Goal: Task Accomplishment & Management: Manage account settings

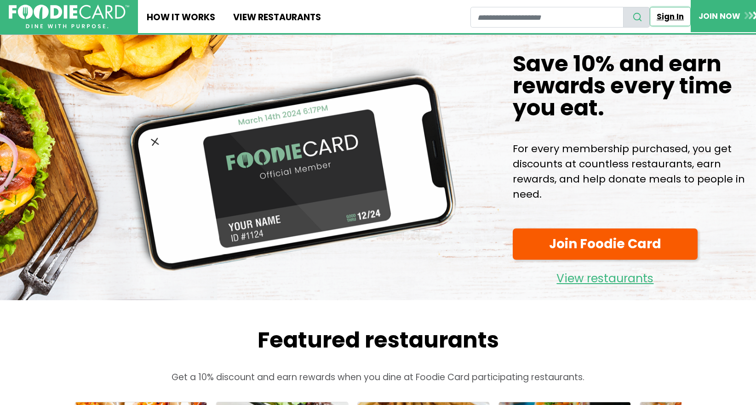
click at [673, 17] on link "Sign In" at bounding box center [670, 16] width 41 height 19
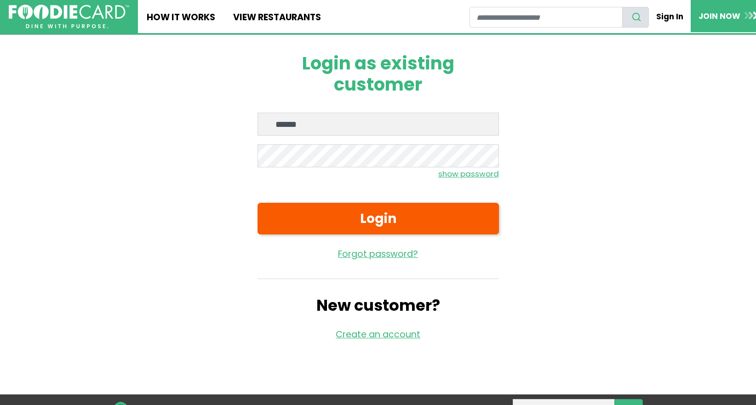
type input "**********"
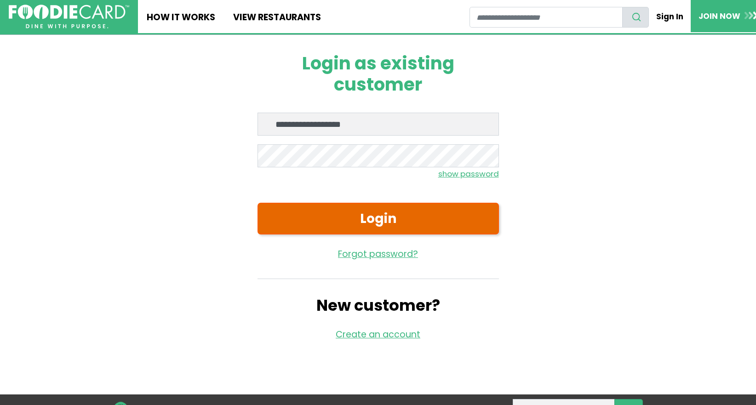
click at [370, 220] on button "Login" at bounding box center [379, 219] width 242 height 32
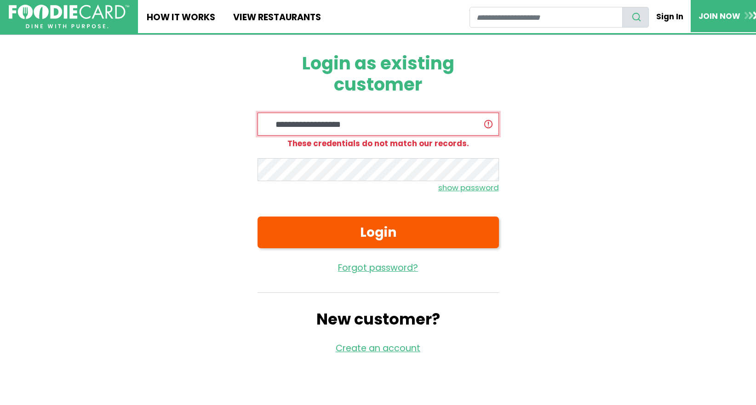
click at [386, 127] on input "**********" at bounding box center [379, 124] width 242 height 23
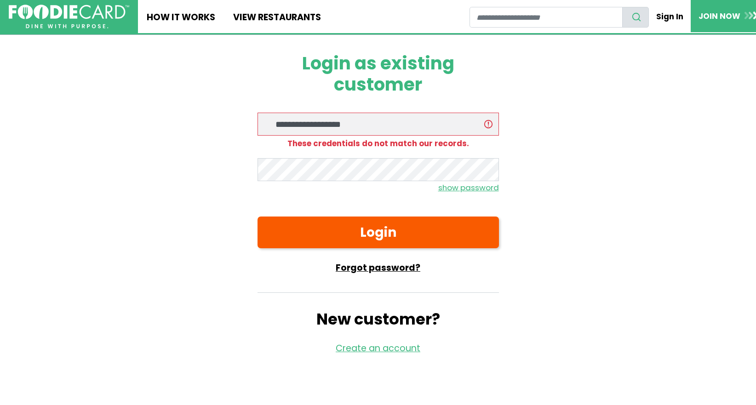
click at [375, 265] on link "Forgot password?" at bounding box center [379, 268] width 242 height 13
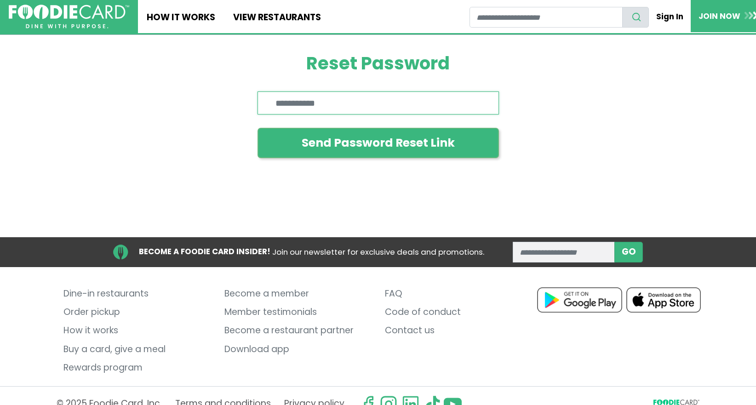
click at [375, 98] on input "Enter email" at bounding box center [379, 103] width 242 height 23
type input "**********"
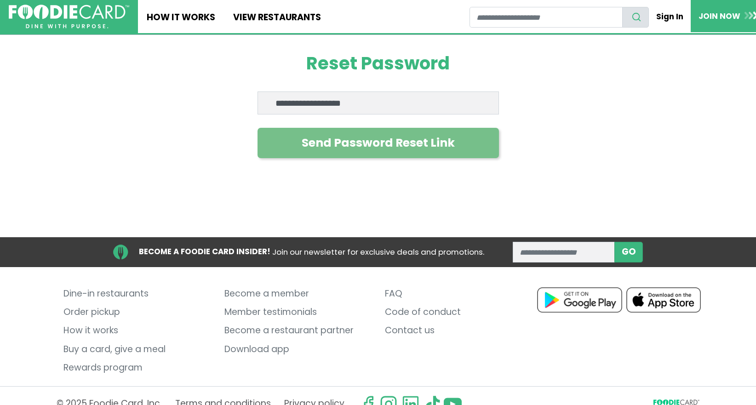
click at [363, 140] on button "Send Password Reset Link" at bounding box center [379, 143] width 242 height 30
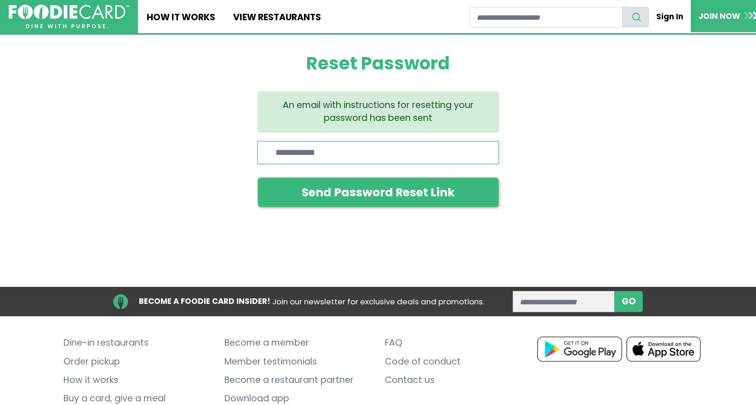
click at [460, 150] on input "Enter email" at bounding box center [379, 152] width 242 height 23
click at [677, 14] on link "Sign In" at bounding box center [670, 16] width 41 height 19
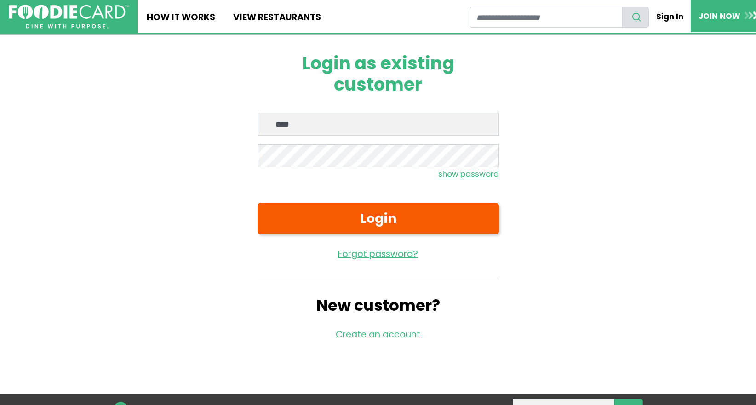
type input "**********"
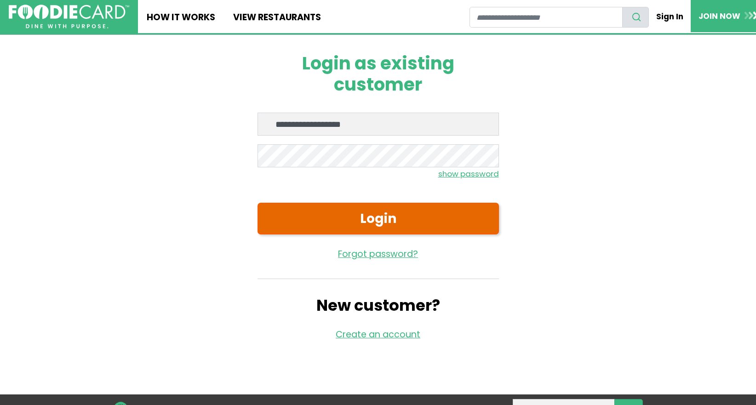
click at [376, 219] on button "Login" at bounding box center [379, 219] width 242 height 32
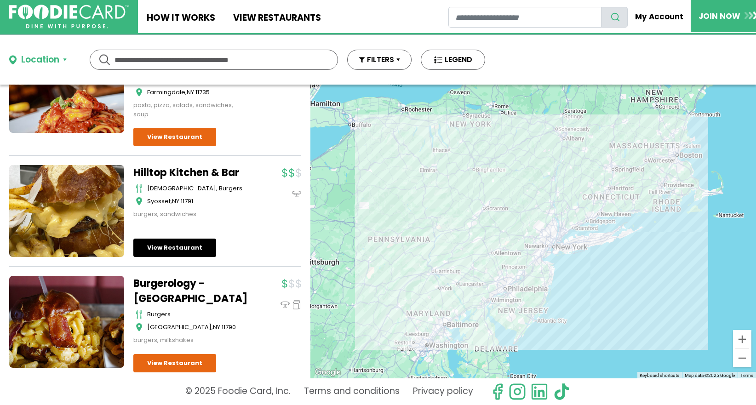
scroll to position [845, 0]
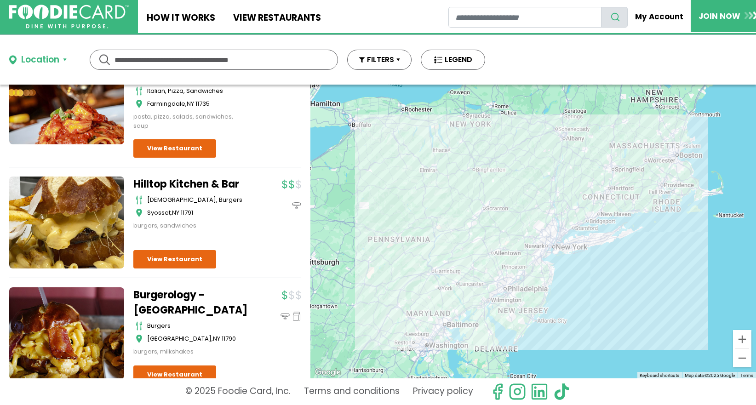
click at [203, 192] on link "Hilltop Kitchen & Bar" at bounding box center [190, 184] width 115 height 15
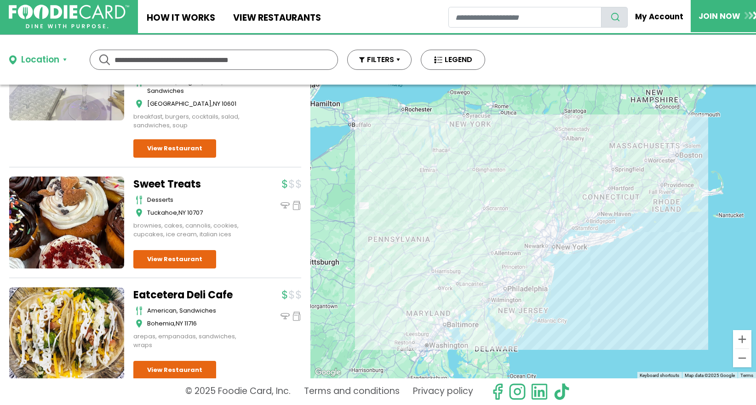
scroll to position [4294, 0]
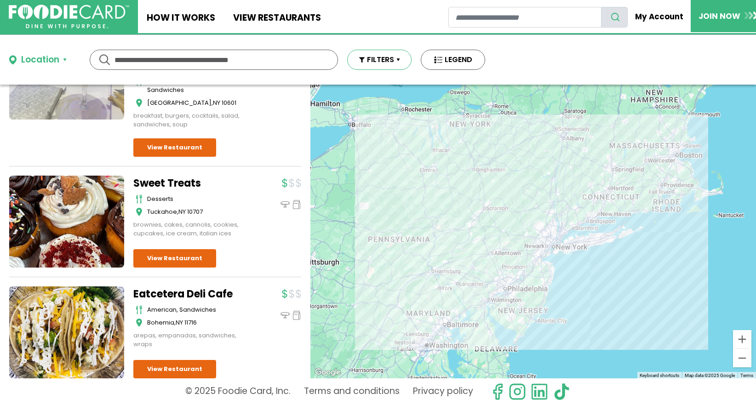
click at [394, 66] on button "FILTERS" at bounding box center [379, 60] width 64 height 20
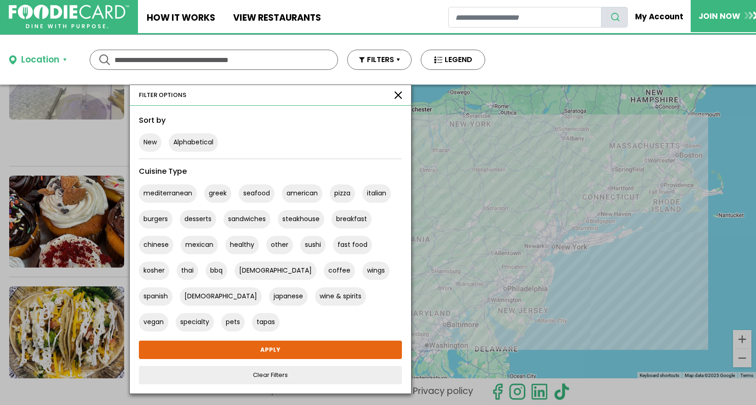
click at [398, 97] on button "button" at bounding box center [398, 95] width 7 height 7
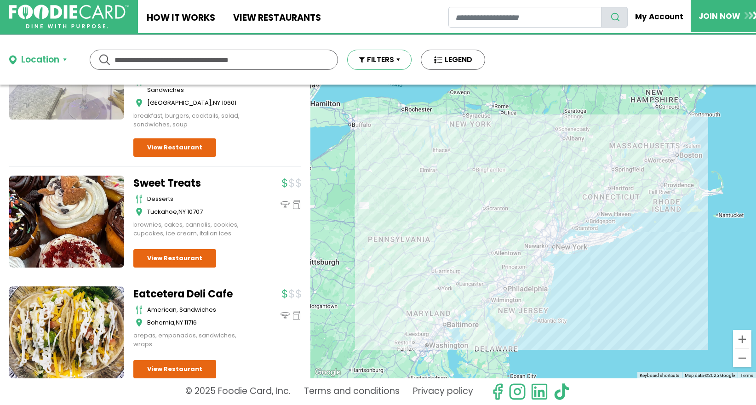
click at [394, 62] on button "FILTERS" at bounding box center [379, 60] width 64 height 20
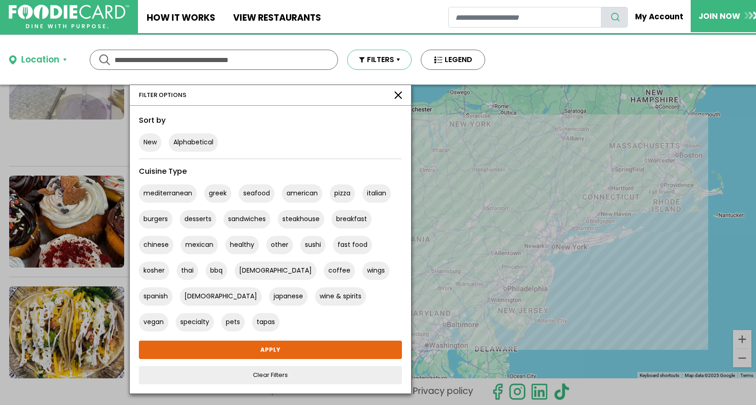
click at [394, 63] on button "FILTERS" at bounding box center [379, 60] width 64 height 20
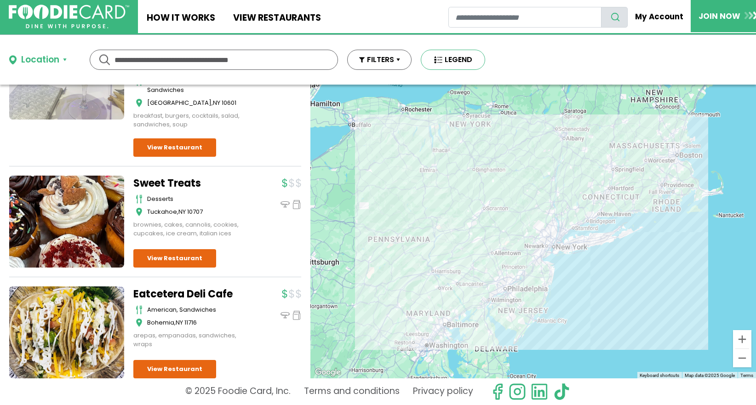
click at [456, 63] on button "LEGEND" at bounding box center [453, 60] width 64 height 20
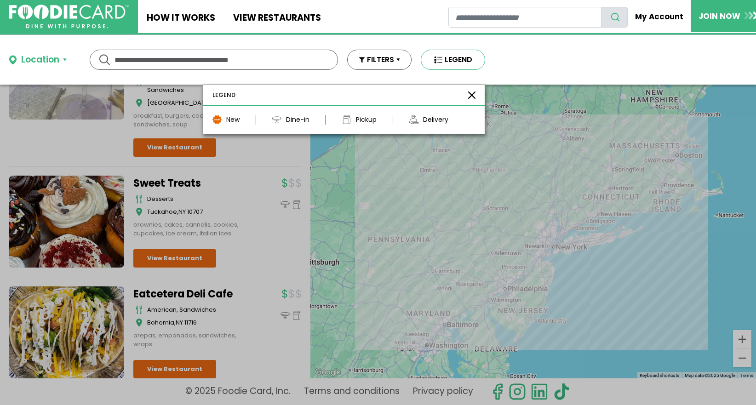
click at [456, 63] on button "LEGEND" at bounding box center [453, 60] width 64 height 20
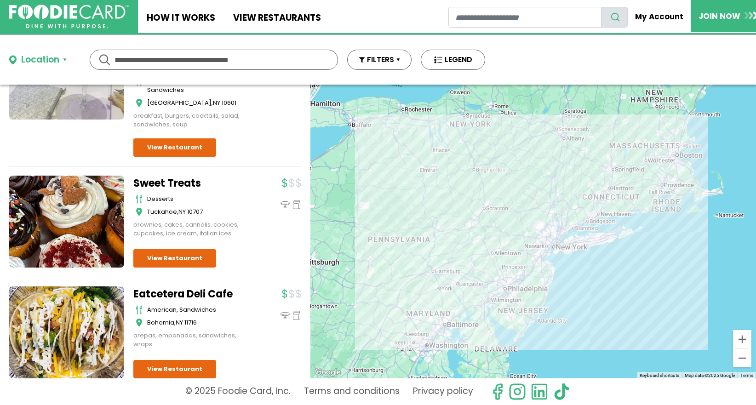
click at [50, 63] on div "Location" at bounding box center [40, 59] width 38 height 13
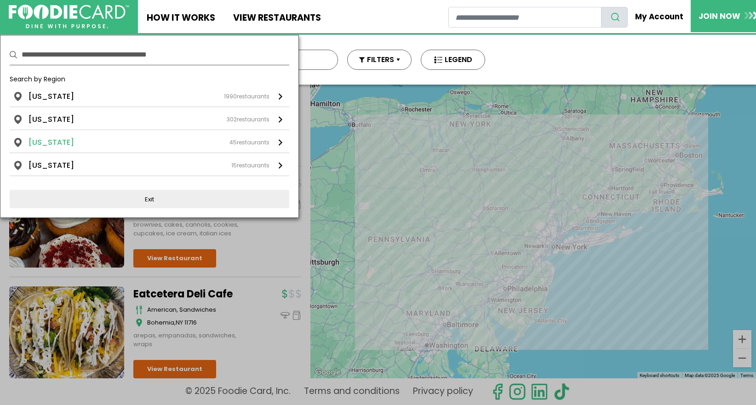
click at [247, 140] on div "45 restaurants" at bounding box center [250, 143] width 40 height 8
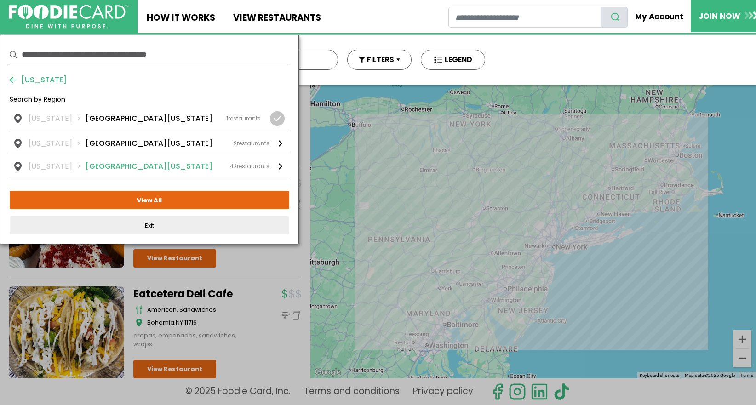
click at [249, 165] on div "42 restaurants" at bounding box center [250, 166] width 40 height 8
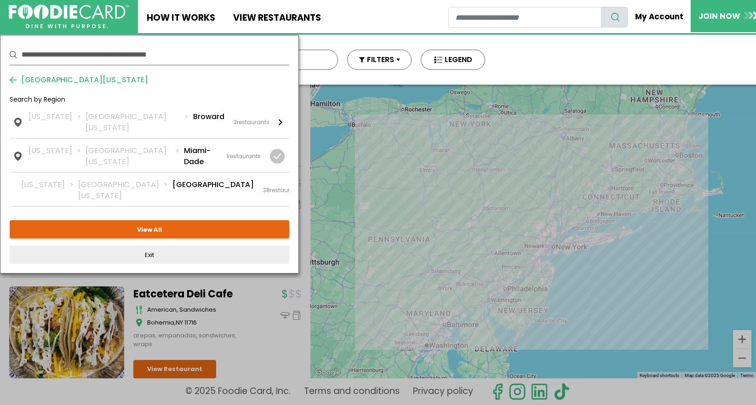
click at [263, 186] on div "38 restaurants" at bounding box center [283, 190] width 40 height 8
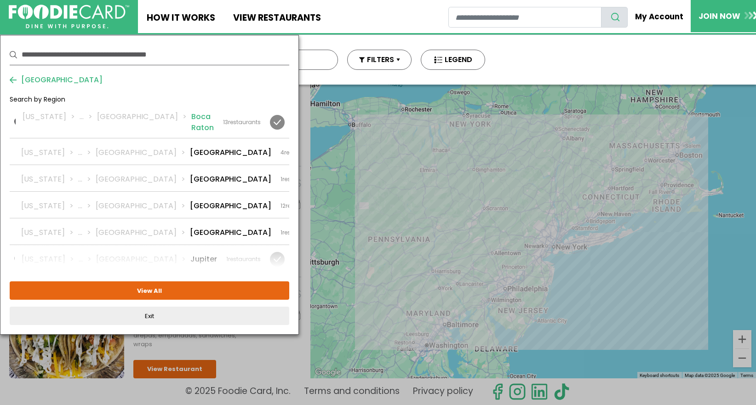
click at [178, 125] on link "Florida ... Palm Beach Boca Raton 13 restaurants" at bounding box center [150, 124] width 280 height 27
click at [326, 147] on div at bounding box center [333, 152] width 15 height 15
click at [328, 199] on div at bounding box center [335, 206] width 15 height 15
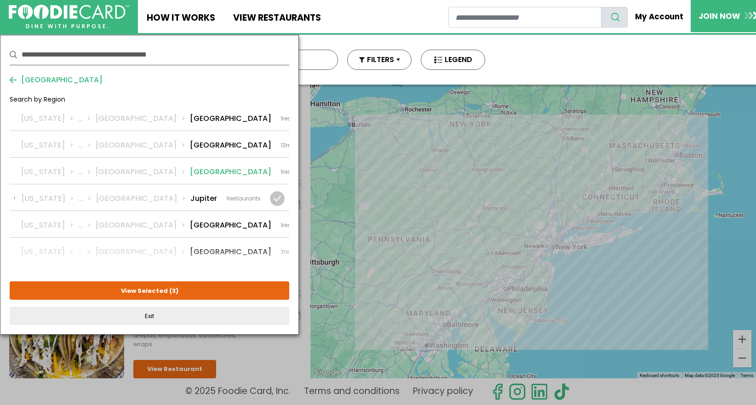
scroll to position [111, 0]
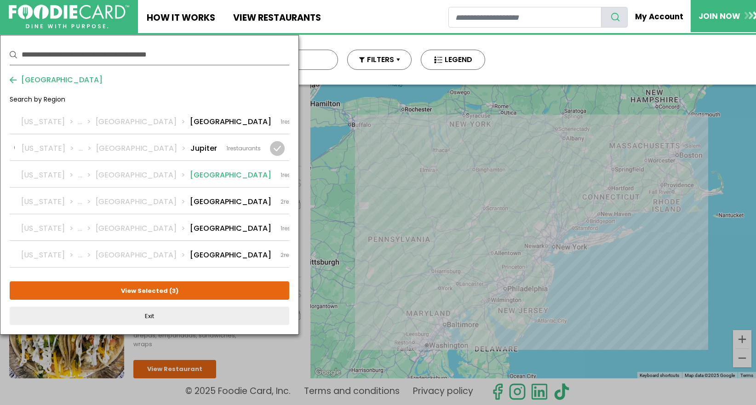
click at [324, 168] on div at bounding box center [331, 175] width 15 height 15
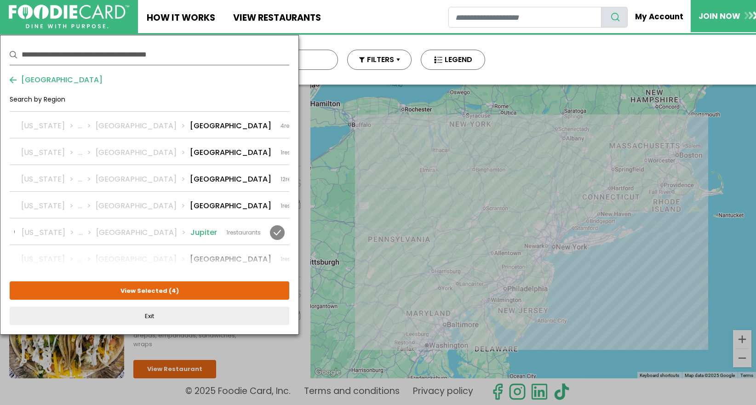
scroll to position [0, 0]
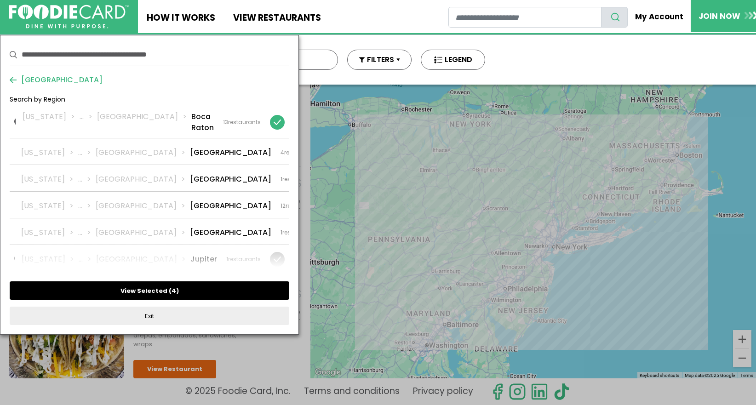
click at [167, 291] on button "View Selected ( 4 )" at bounding box center [150, 291] width 280 height 18
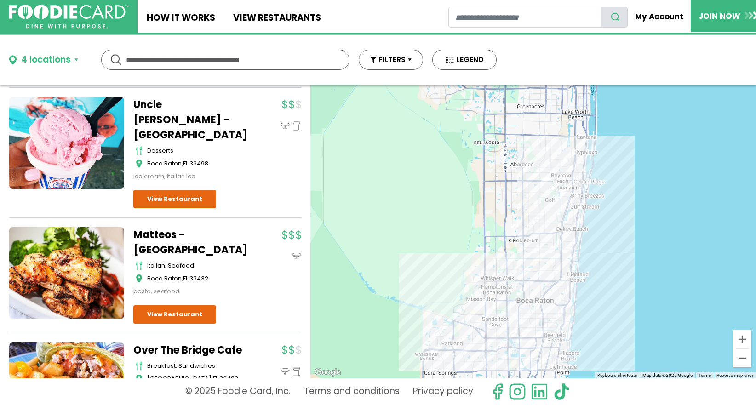
scroll to position [2522, 0]
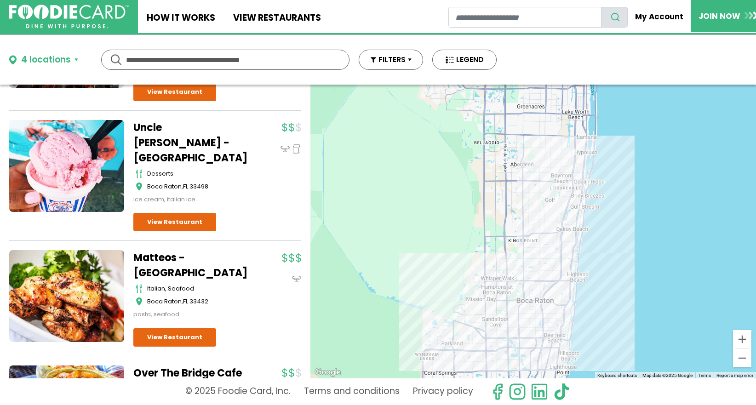
click at [194, 250] on link "Matteos - Boca Raton" at bounding box center [190, 265] width 115 height 30
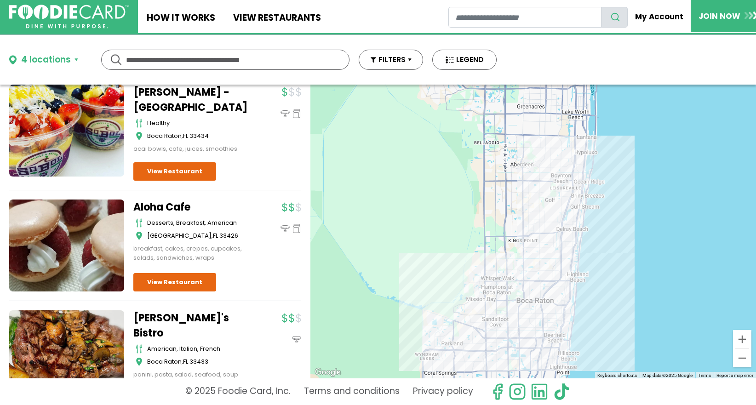
scroll to position [3306, 0]
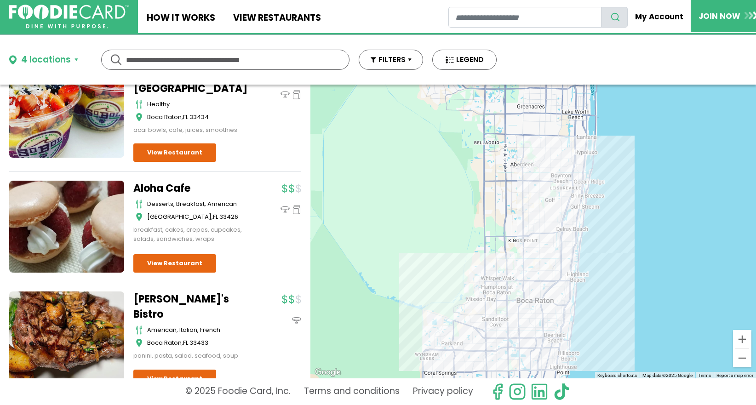
click at [67, 65] on div "4 locations" at bounding box center [46, 59] width 50 height 13
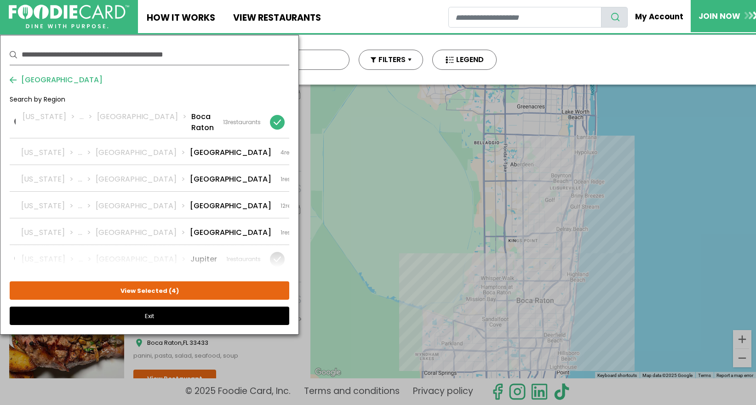
click at [133, 317] on button "Exit" at bounding box center [150, 316] width 280 height 18
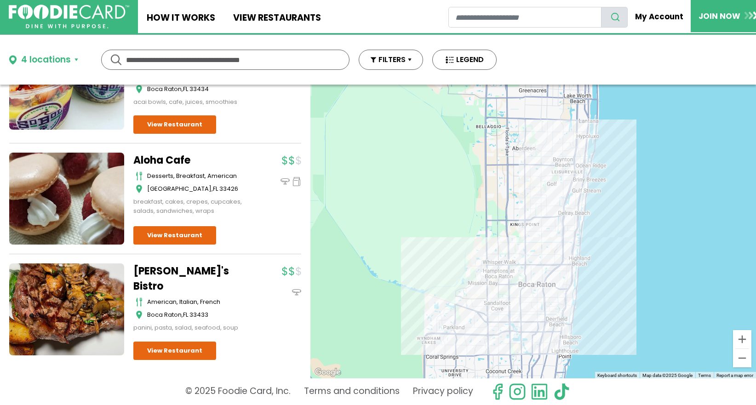
scroll to position [0, 0]
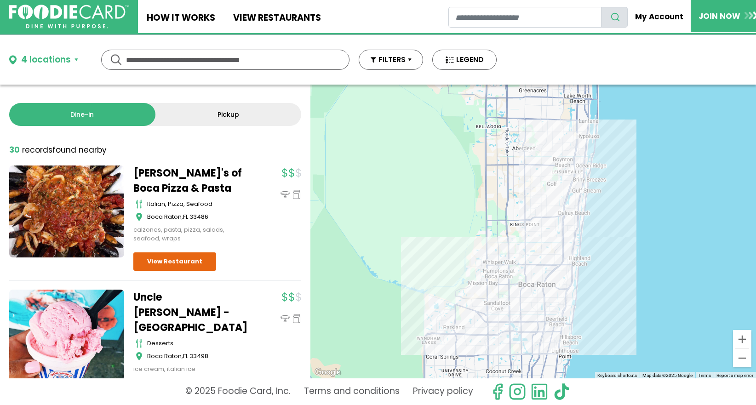
click at [61, 65] on div "4 locations" at bounding box center [46, 59] width 50 height 13
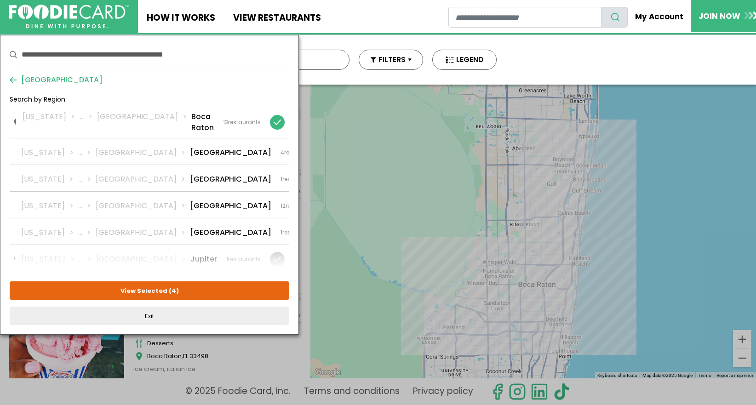
click at [42, 80] on span "Palm Beach" at bounding box center [60, 80] width 86 height 11
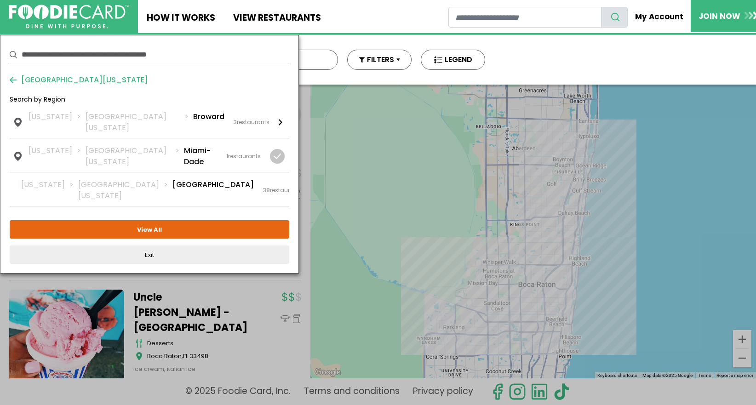
click at [42, 81] on span "South Florida" at bounding box center [83, 80] width 132 height 11
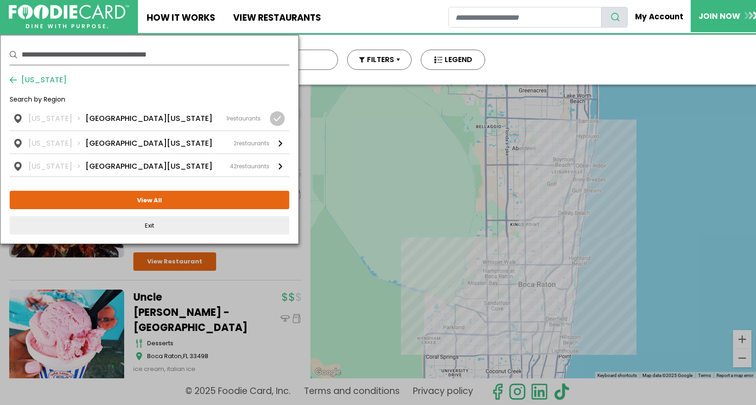
click at [42, 81] on span "Florida" at bounding box center [42, 80] width 50 height 11
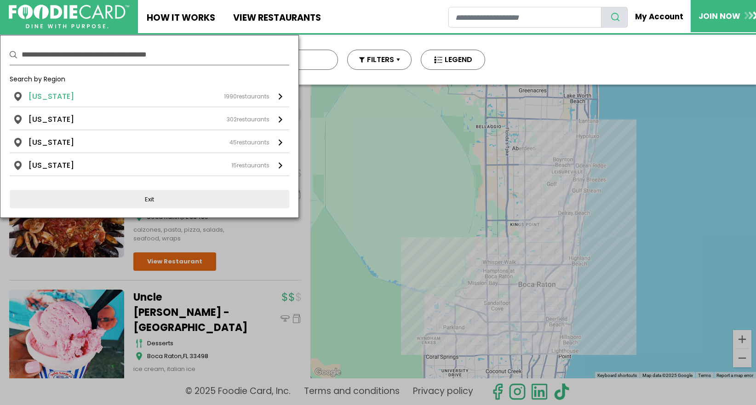
click at [44, 95] on li "New York" at bounding box center [52, 96] width 46 height 11
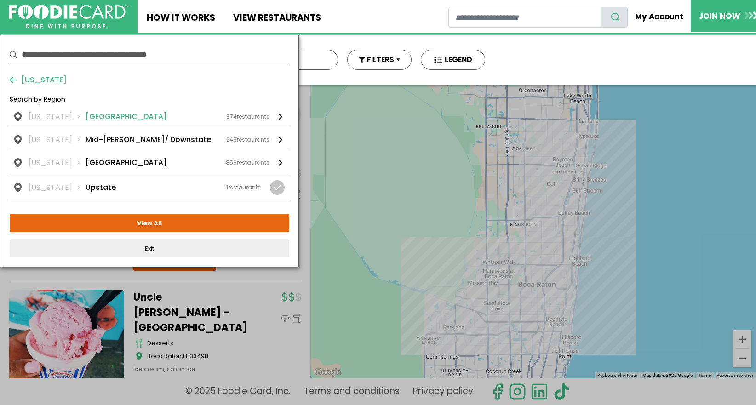
click at [86, 120] on li "Long Island" at bounding box center [126, 116] width 81 height 11
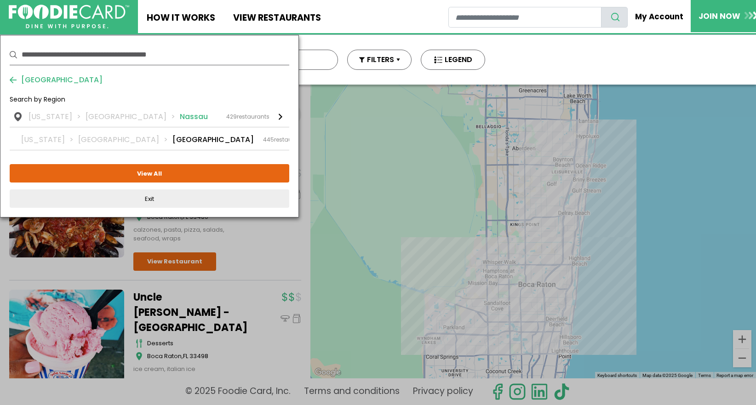
click at [110, 114] on li "Long Island" at bounding box center [133, 116] width 94 height 11
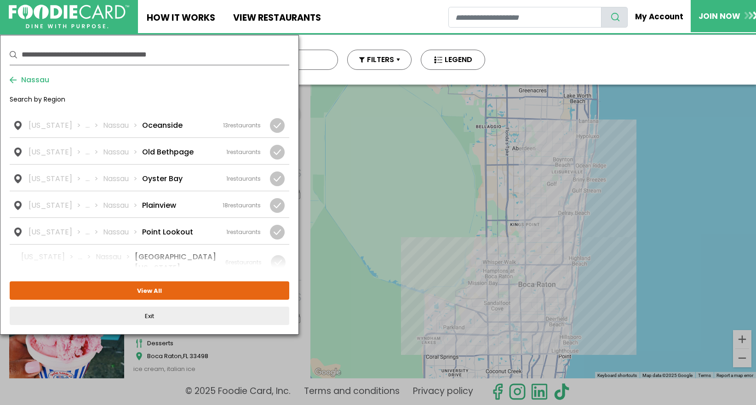
scroll to position [978, 0]
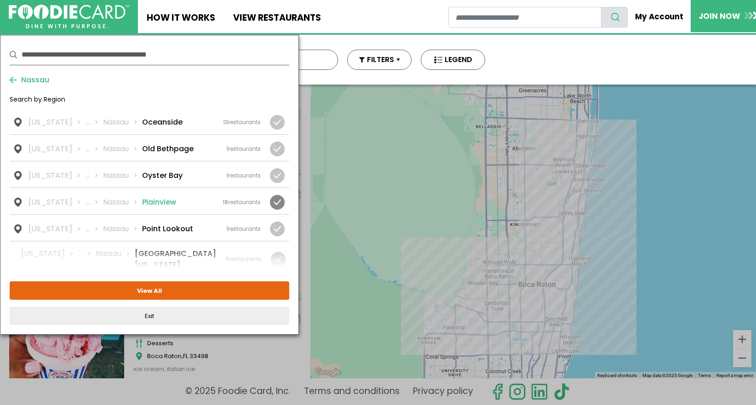
click at [275, 195] on div at bounding box center [277, 202] width 15 height 15
click at [279, 252] on div at bounding box center [278, 259] width 15 height 15
click at [282, 168] on div at bounding box center [277, 175] width 15 height 15
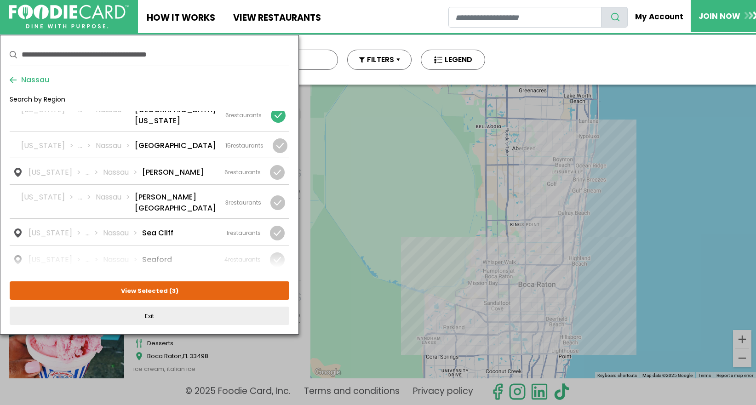
scroll to position [1123, 0]
click at [276, 164] on div at bounding box center [277, 171] width 15 height 15
click at [276, 195] on div at bounding box center [278, 202] width 15 height 15
click at [277, 225] on div at bounding box center [277, 232] width 15 height 15
click at [276, 278] on div at bounding box center [277, 285] width 15 height 15
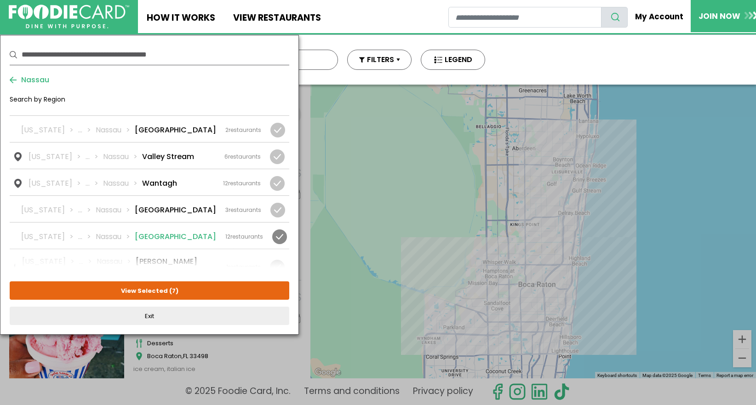
scroll to position [1312, 0]
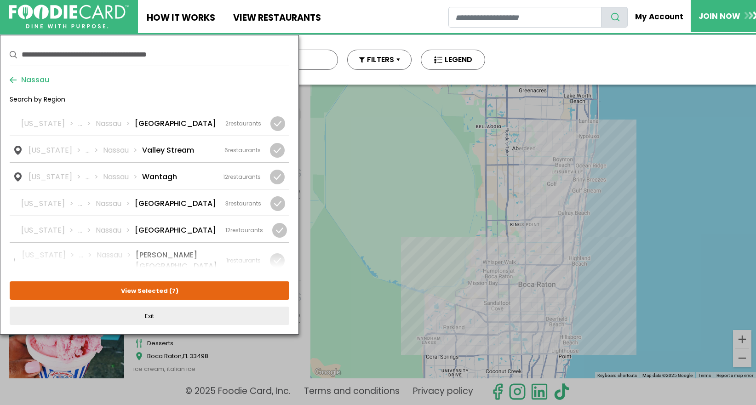
click at [278, 311] on div at bounding box center [277, 318] width 15 height 15
click at [242, 281] on div "Nassau Search by Region New York ... Nassau Albertson 2 restaurants New York ..…" at bounding box center [150, 185] width 280 height 281
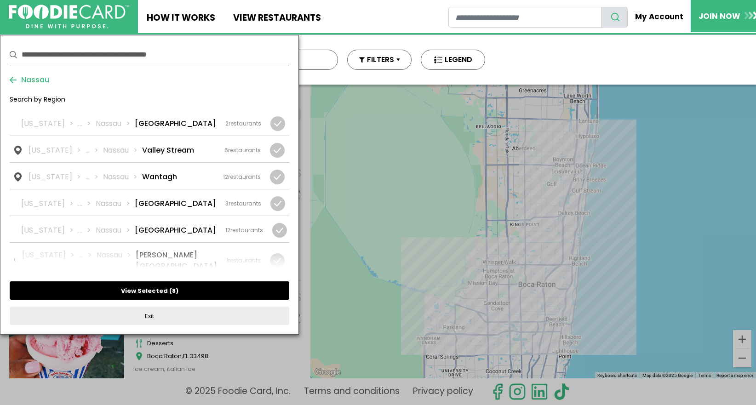
click at [241, 289] on button "View Selected ( 8 )" at bounding box center [150, 291] width 280 height 18
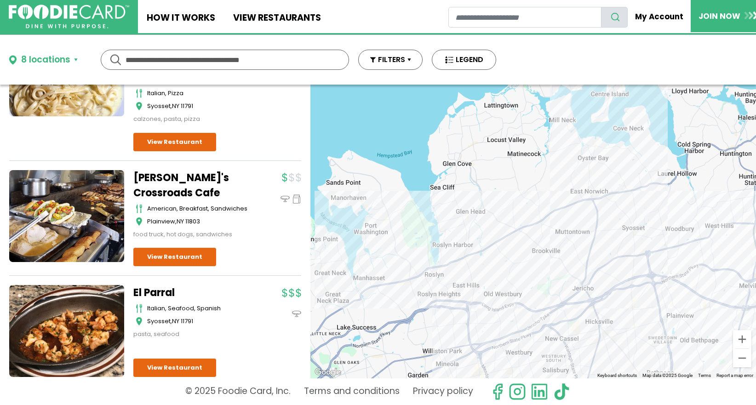
scroll to position [4202, 0]
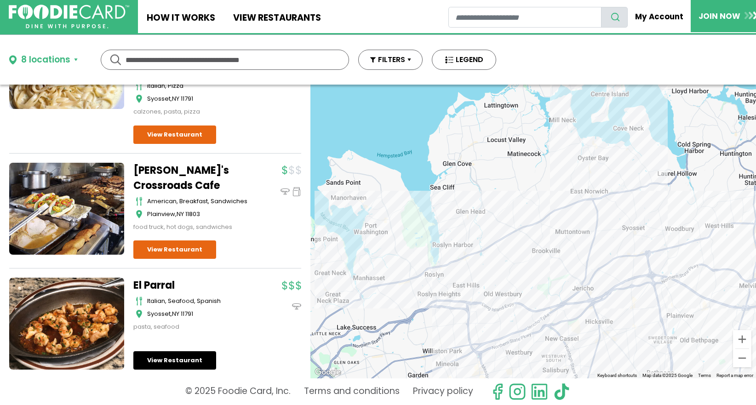
click at [196, 352] on link "View Restaurant" at bounding box center [174, 361] width 83 height 18
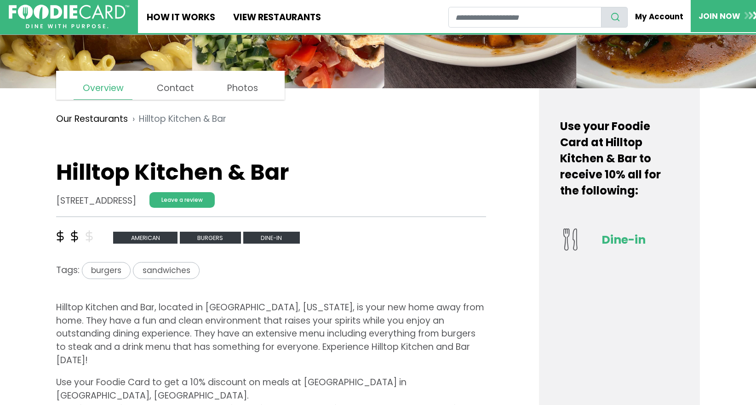
scroll to position [165, 0]
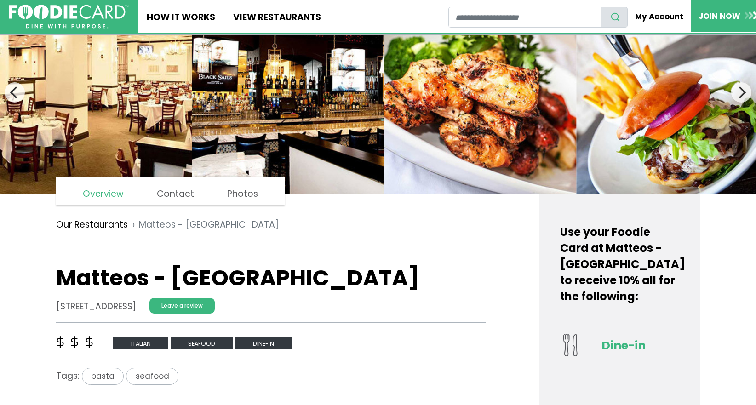
scroll to position [54, 0]
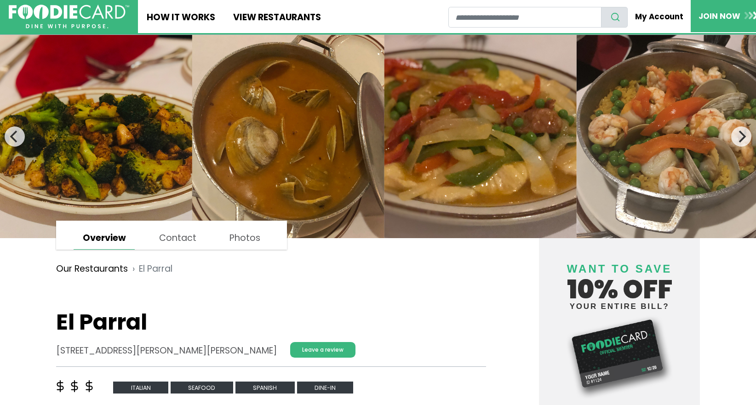
click at [115, 239] on link "Overview" at bounding box center [104, 238] width 61 height 23
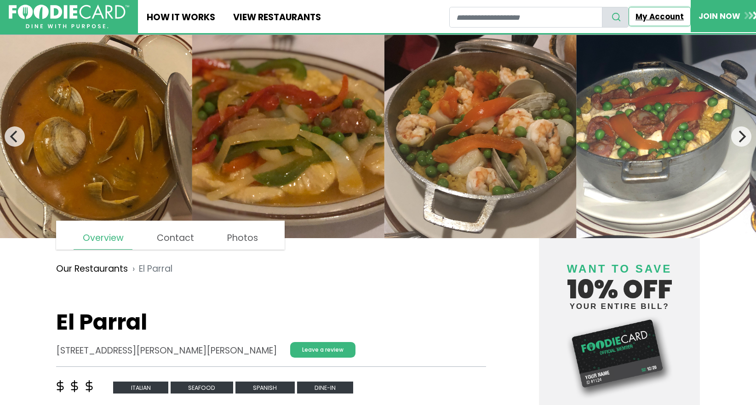
click at [670, 18] on link "My Account" at bounding box center [660, 16] width 63 height 19
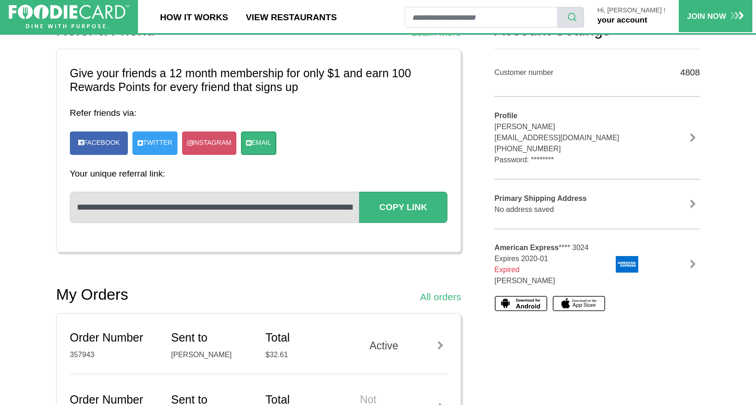
scroll to position [123, 0]
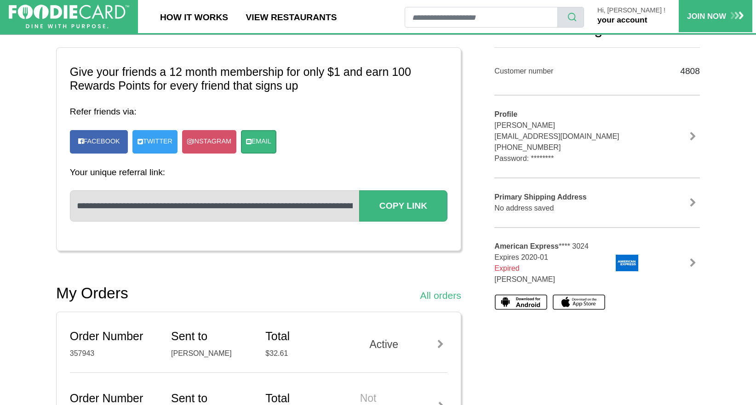
click at [693, 266] on link at bounding box center [694, 263] width 14 height 9
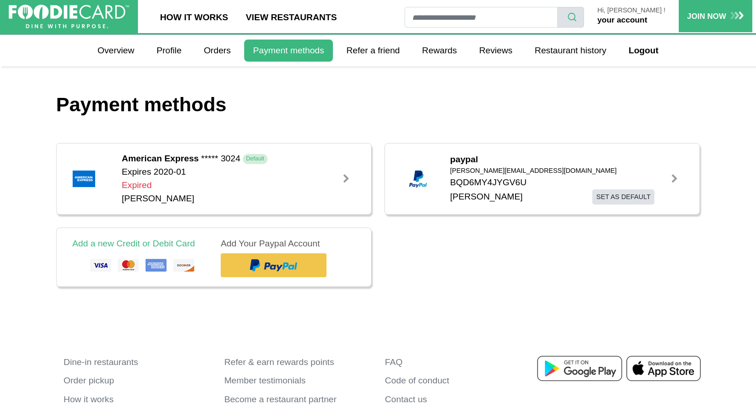
click at [345, 179] on div at bounding box center [346, 178] width 9 height 9
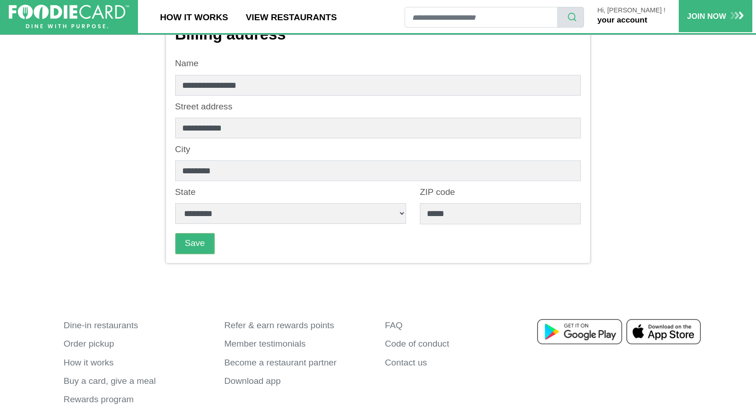
scroll to position [126, 0]
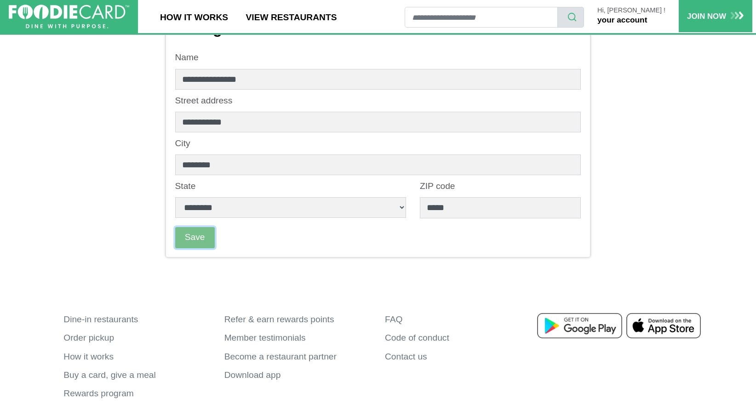
click at [201, 238] on button "Save" at bounding box center [195, 237] width 40 height 21
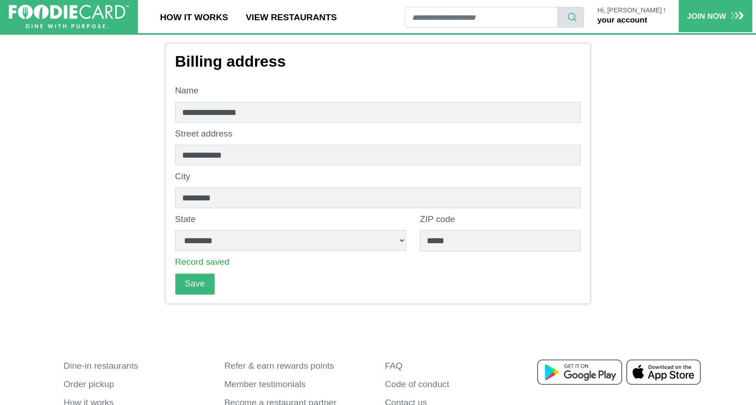
scroll to position [114, 0]
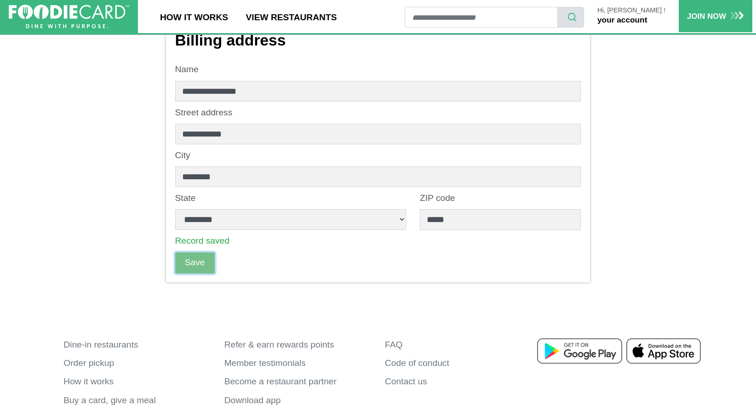
click at [193, 269] on button "Save" at bounding box center [195, 263] width 40 height 21
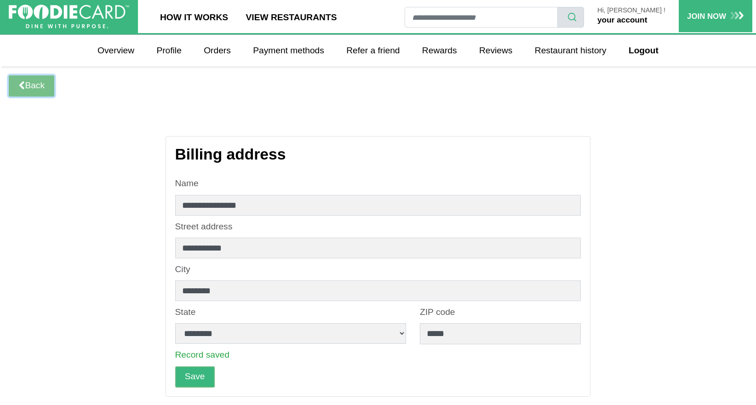
click at [44, 88] on link "Back" at bounding box center [32, 85] width 46 height 21
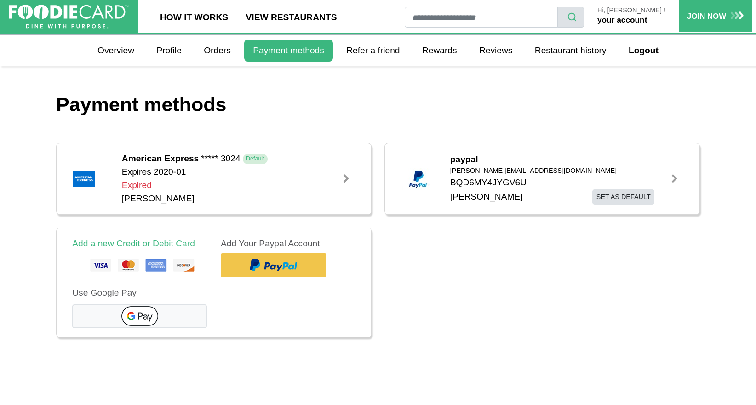
click at [680, 180] on link at bounding box center [675, 179] width 18 height 18
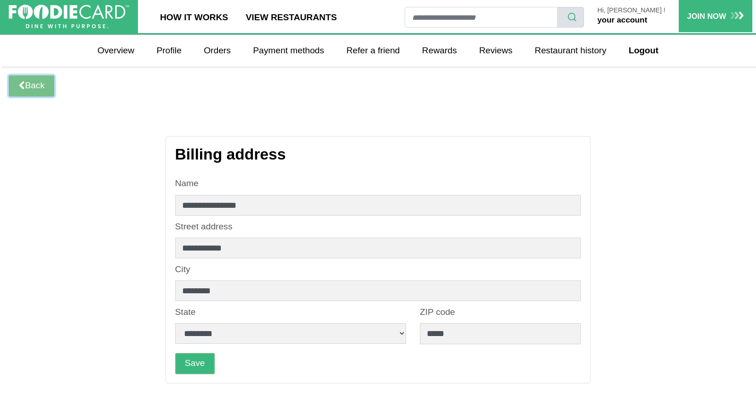
click at [46, 85] on link "Back" at bounding box center [32, 85] width 46 height 21
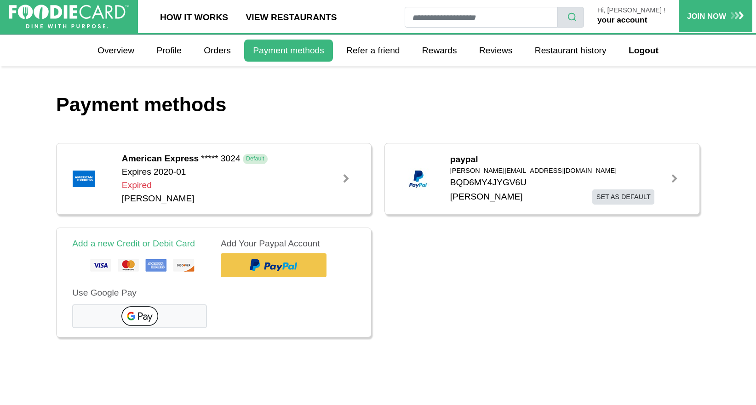
click at [346, 178] on div at bounding box center [346, 178] width 9 height 9
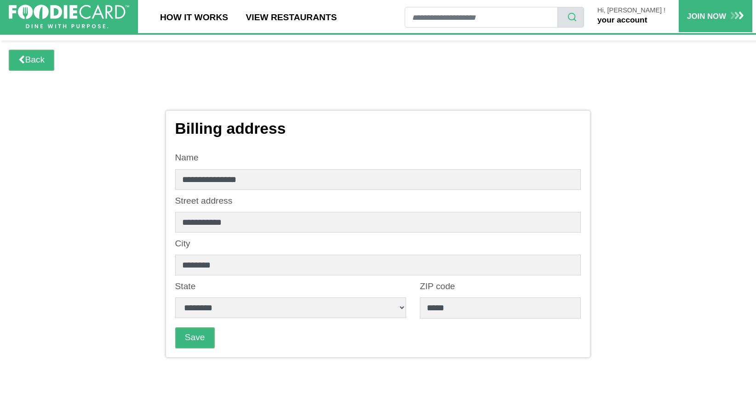
scroll to position [47, 0]
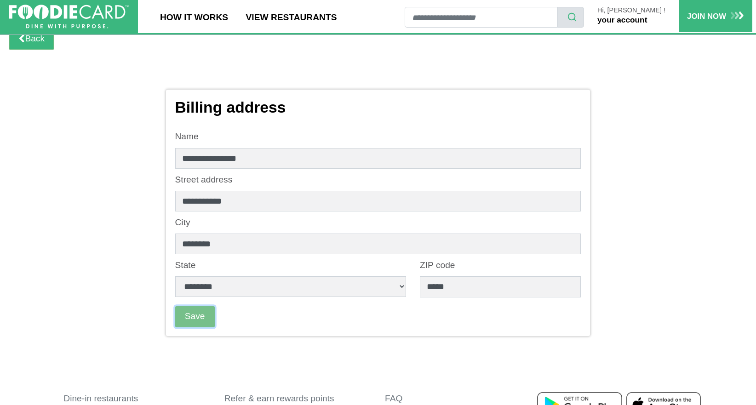
click at [197, 321] on button "Save" at bounding box center [195, 316] width 40 height 21
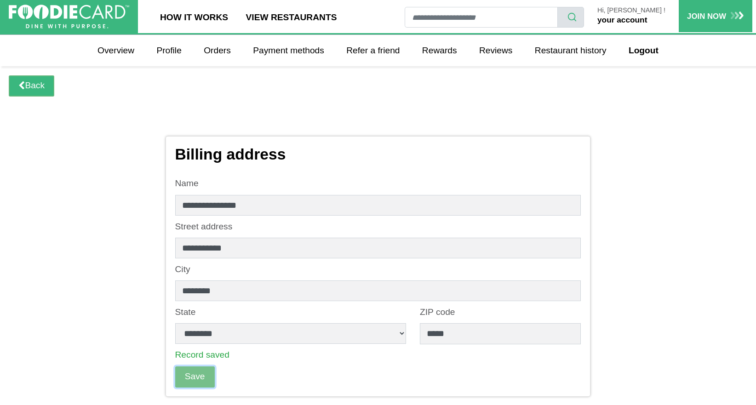
click at [199, 375] on button "Save" at bounding box center [195, 377] width 40 height 21
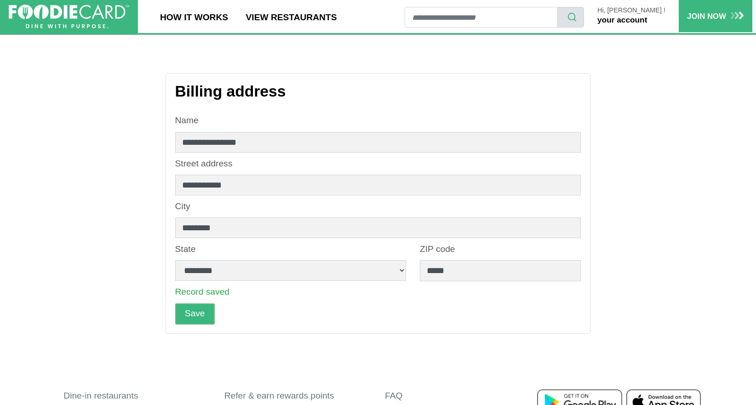
scroll to position [81, 0]
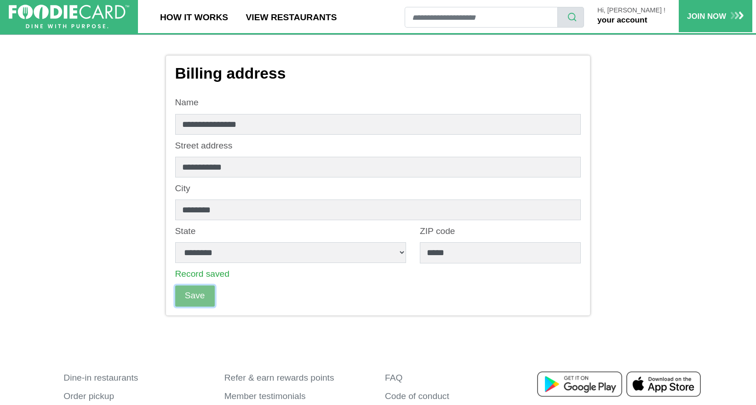
click at [193, 299] on button "Save" at bounding box center [195, 296] width 40 height 21
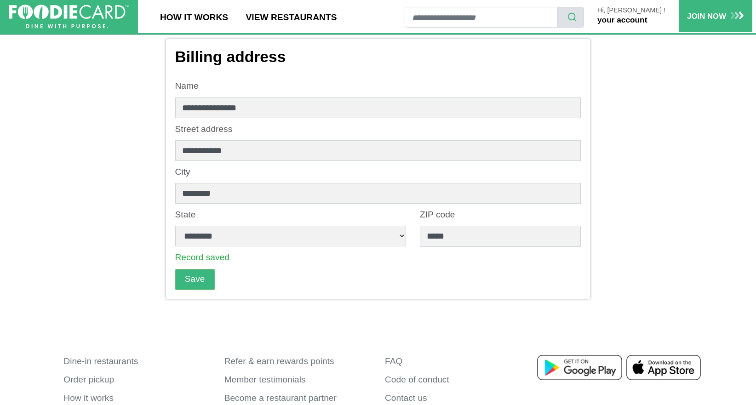
click at [196, 294] on div "**********" at bounding box center [378, 169] width 425 height 261
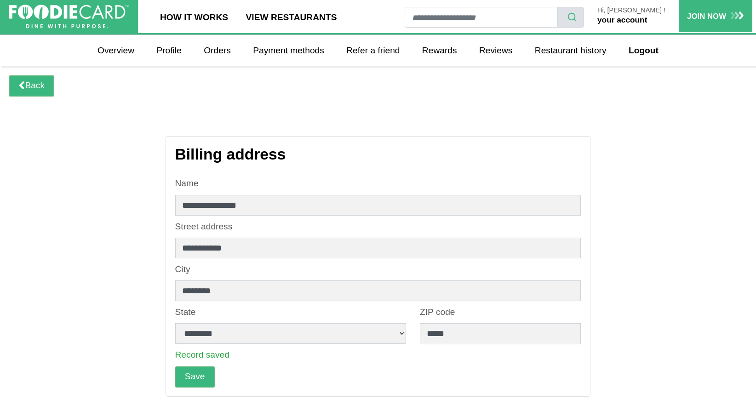
click at [51, 101] on main "**********" at bounding box center [378, 249] width 756 height 366
click at [45, 89] on link "Back" at bounding box center [32, 85] width 46 height 21
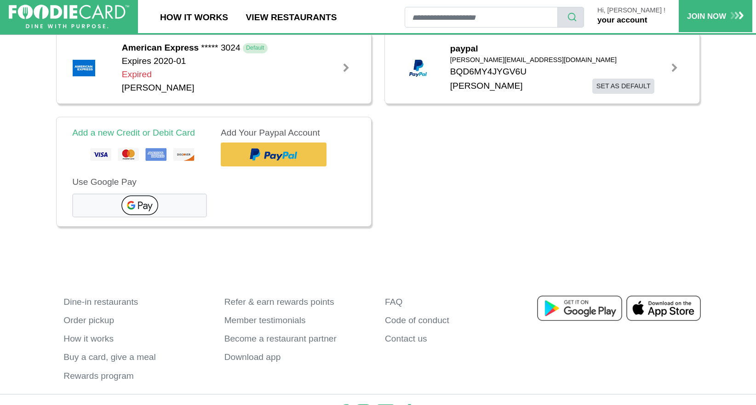
scroll to position [88, 0]
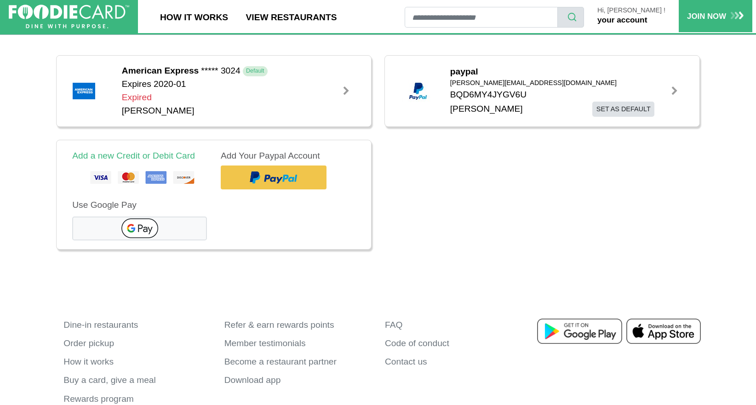
click at [243, 173] on link "Add Your Paypal Account" at bounding box center [274, 178] width 106 height 24
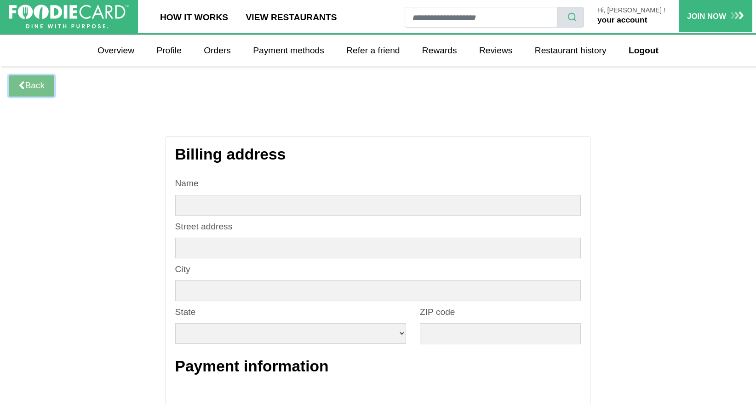
click at [41, 81] on link "Back" at bounding box center [32, 85] width 46 height 21
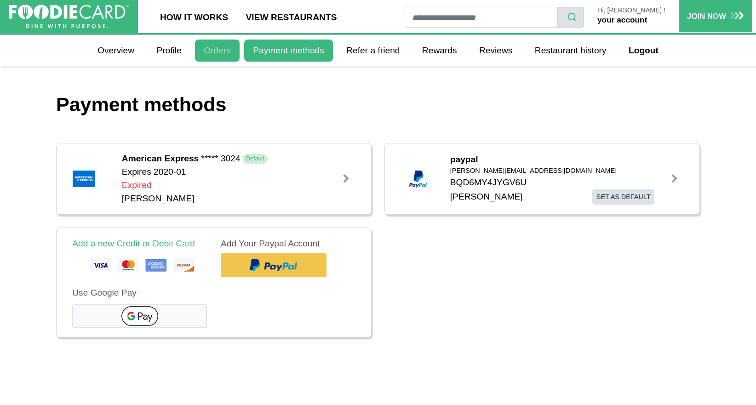
click at [227, 49] on link "Orders" at bounding box center [217, 51] width 45 height 22
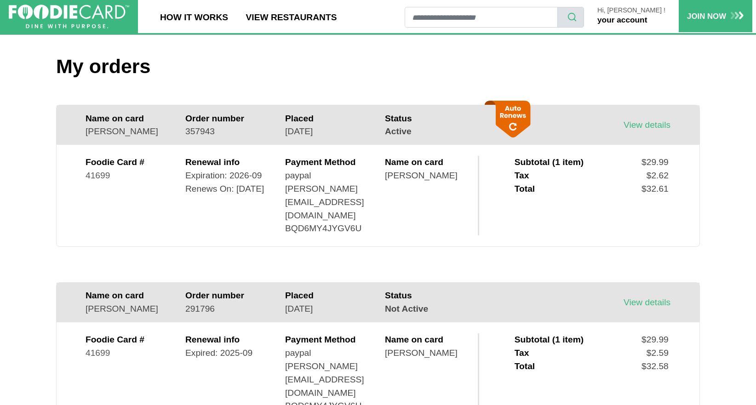
scroll to position [38, 0]
click at [650, 123] on link "View details" at bounding box center [647, 126] width 47 height 10
click at [512, 128] on icon at bounding box center [511, 119] width 40 height 37
click at [634, 15] on div "Hi, Jaimie ! your account" at bounding box center [631, 16] width 95 height 19
click at [631, 20] on link "your account" at bounding box center [623, 19] width 50 height 9
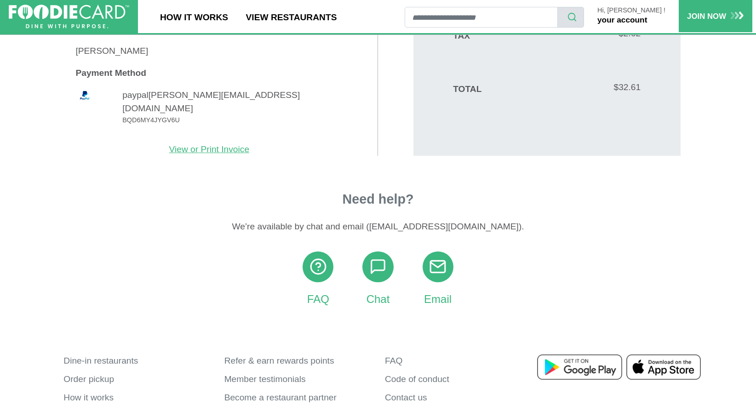
scroll to position [201, 0]
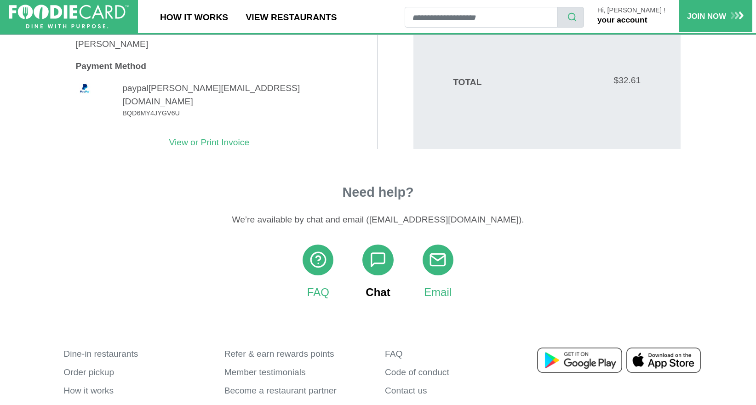
click at [380, 257] on span at bounding box center [378, 260] width 31 height 31
click at [381, 277] on link "Chat" at bounding box center [378, 273] width 31 height 56
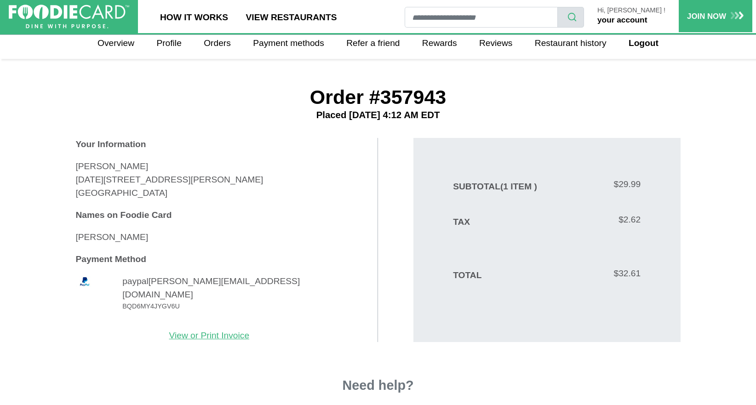
scroll to position [0, 0]
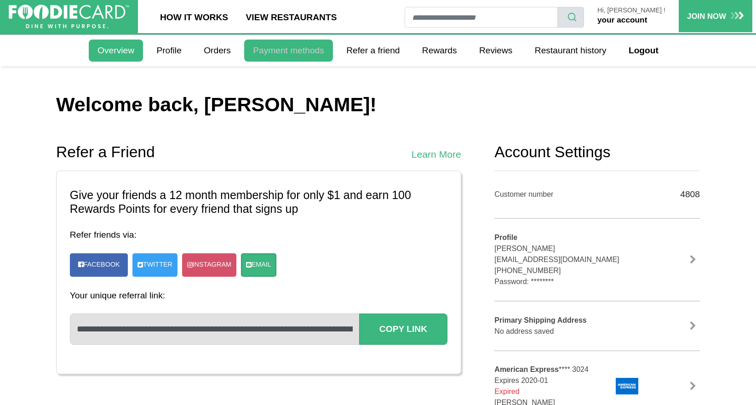
click at [264, 47] on link "Payment methods" at bounding box center [288, 51] width 89 height 22
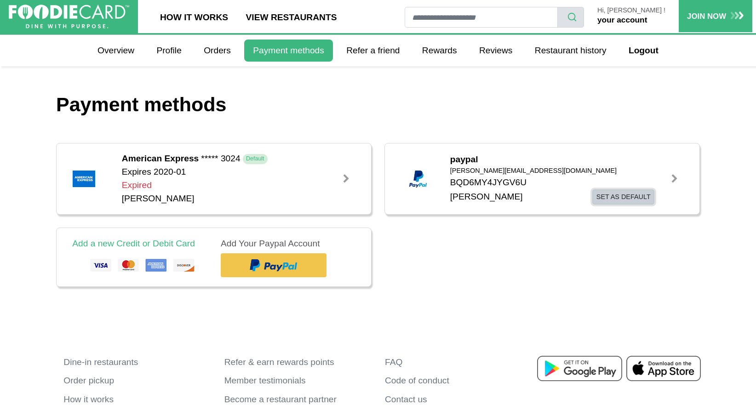
click at [636, 196] on button "Set as default" at bounding box center [624, 197] width 62 height 15
click at [290, 197] on div "[PERSON_NAME]" at bounding box center [226, 198] width 209 height 13
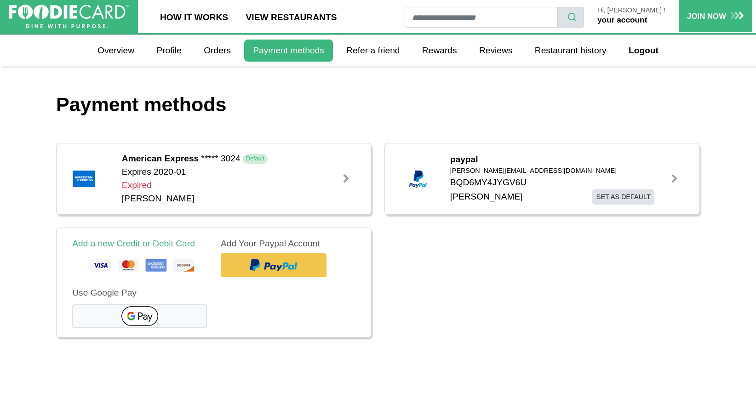
click at [150, 271] on img at bounding box center [139, 266] width 128 height 23
click at [151, 265] on img at bounding box center [139, 266] width 128 height 23
click at [154, 247] on link "Add a new Credit or Debit Card" at bounding box center [133, 244] width 123 height 10
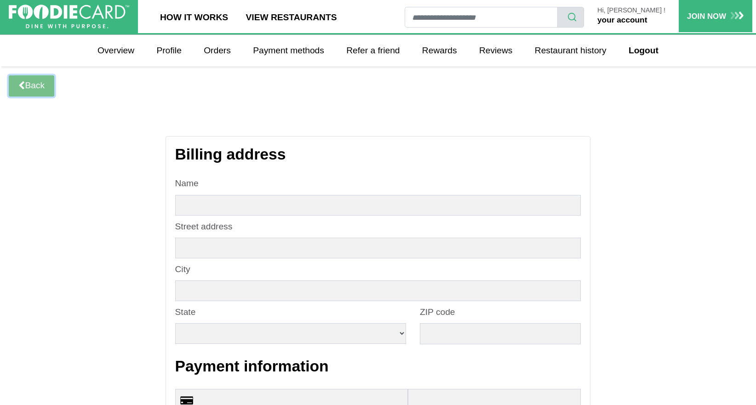
click at [34, 82] on link "Back" at bounding box center [32, 85] width 46 height 21
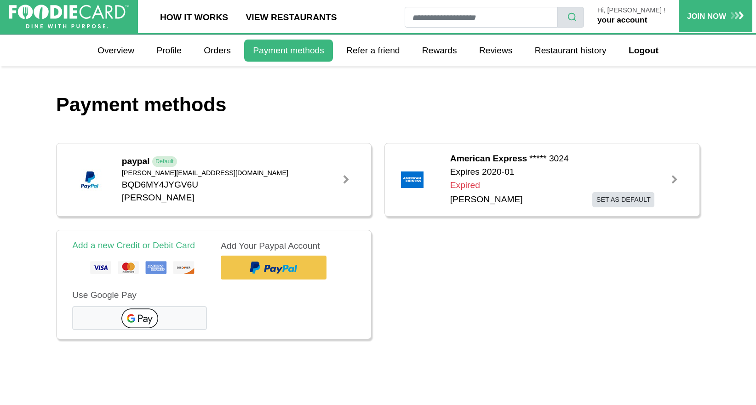
click at [131, 268] on img at bounding box center [139, 268] width 128 height 23
click at [141, 252] on div "Add a new Credit or Debit Card" at bounding box center [139, 245] width 135 height 13
click at [141, 250] on link "Add a new Credit or Debit Card" at bounding box center [133, 246] width 123 height 10
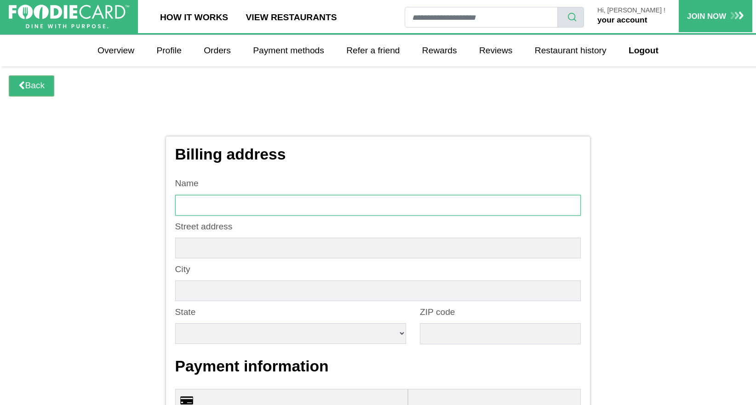
click at [230, 202] on input "text" at bounding box center [378, 205] width 406 height 21
type input "**********"
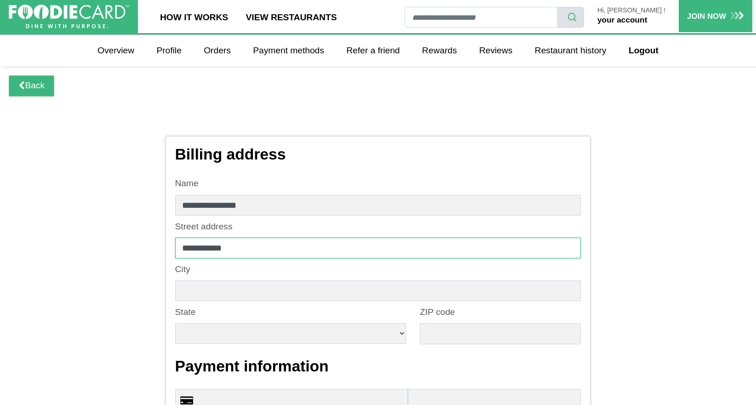
type input "********"
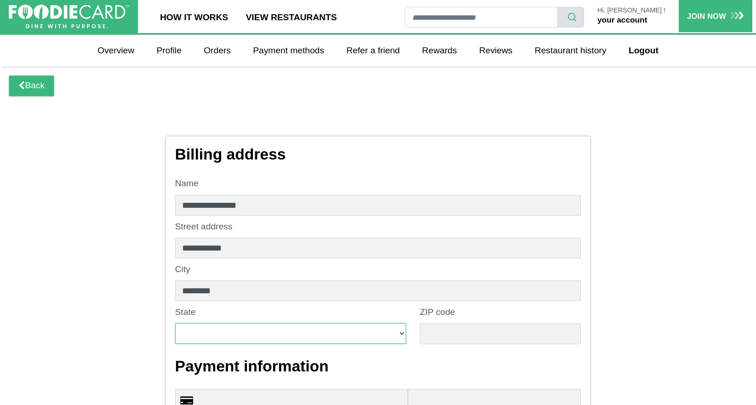
select select "**"
type input "*****"
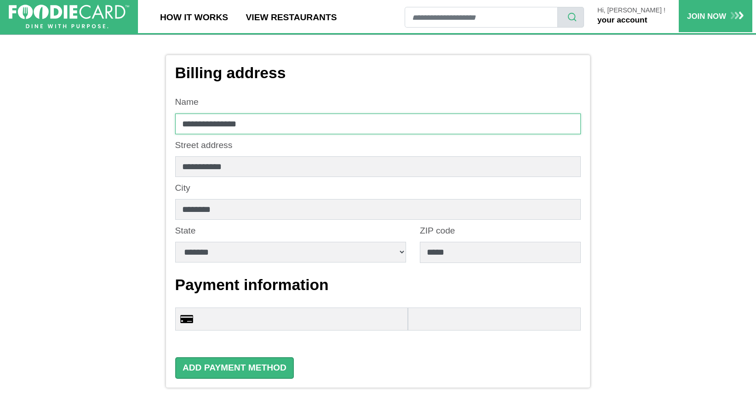
scroll to position [98, 0]
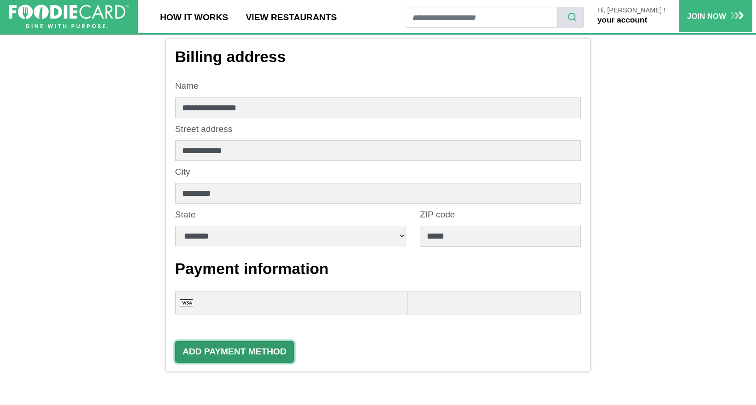
click at [263, 356] on button "Add Payment Method" at bounding box center [234, 352] width 119 height 22
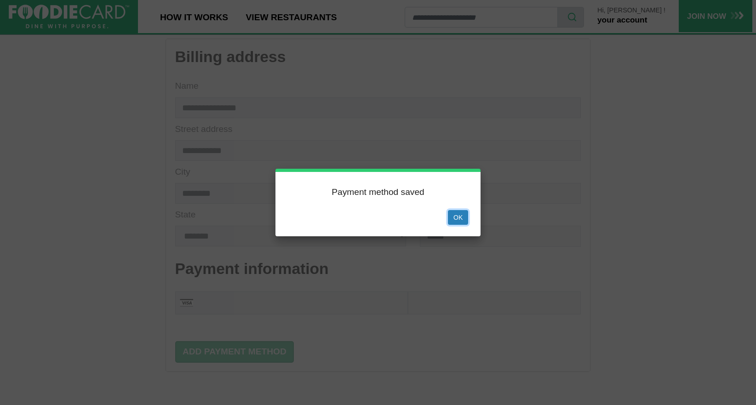
click at [464, 219] on button "Ok" at bounding box center [458, 217] width 20 height 15
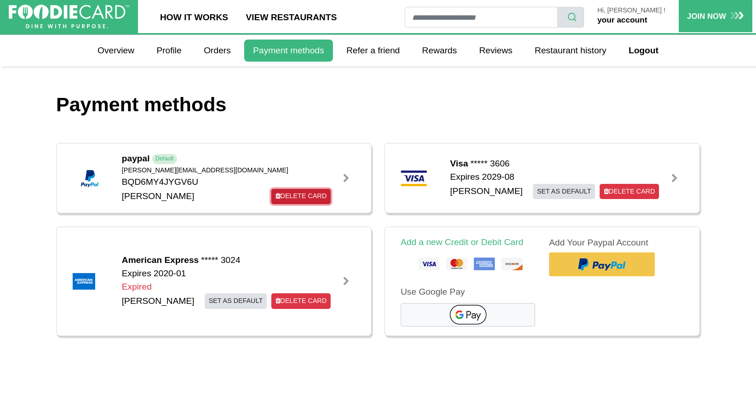
click at [306, 196] on link "Delete Card" at bounding box center [300, 196] width 59 height 15
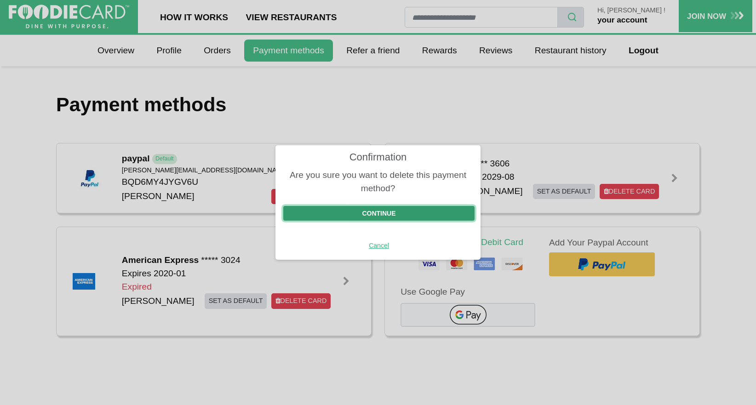
click at [388, 210] on button "Continue" at bounding box center [379, 213] width 192 height 15
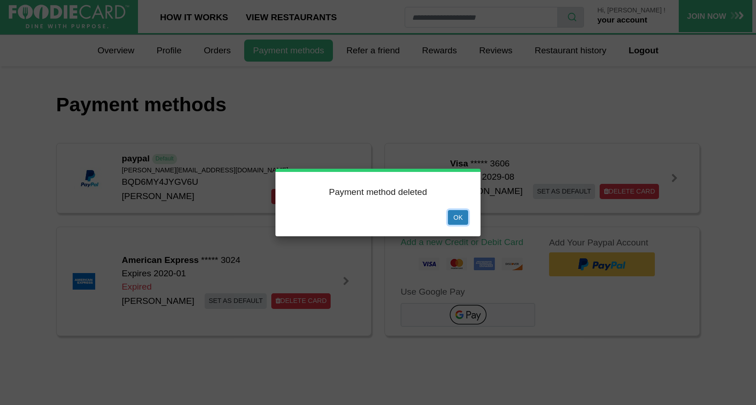
click at [458, 215] on button "Ok" at bounding box center [458, 217] width 20 height 15
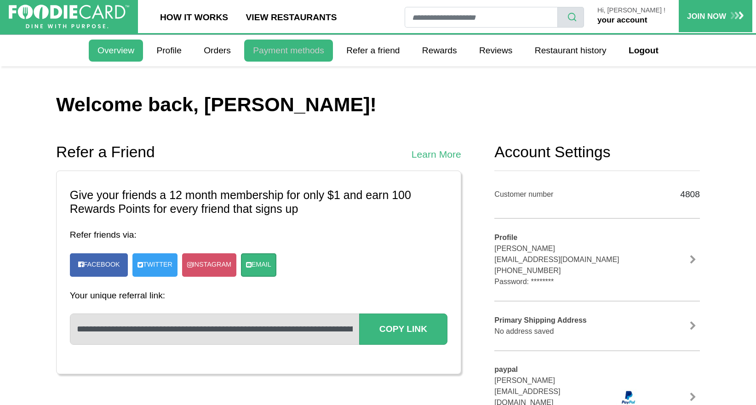
click at [296, 53] on link "Payment methods" at bounding box center [288, 51] width 89 height 22
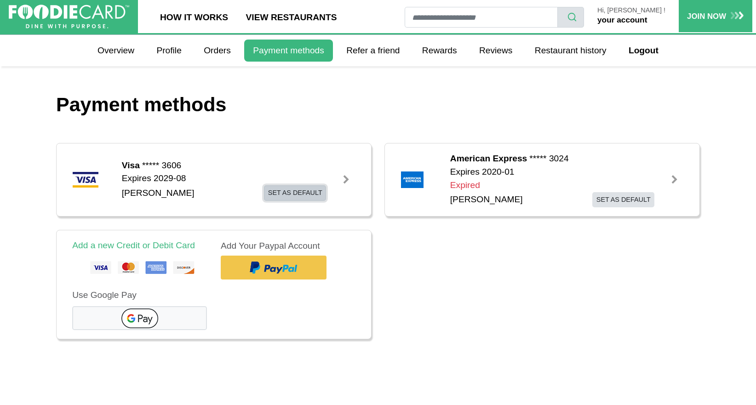
click at [300, 194] on button "Set as default" at bounding box center [295, 192] width 62 height 15
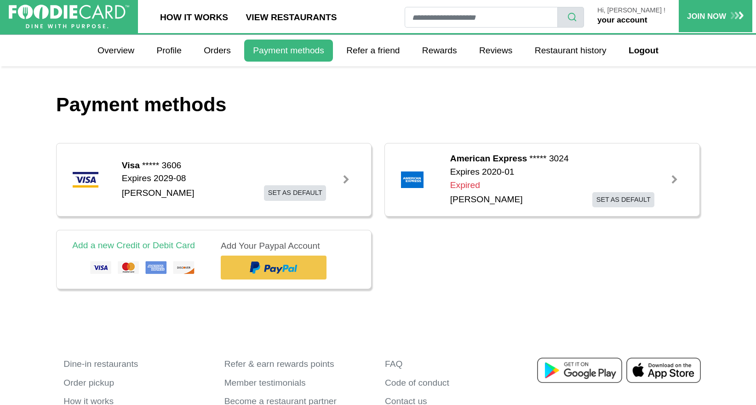
click at [677, 179] on div at bounding box center [674, 179] width 9 height 9
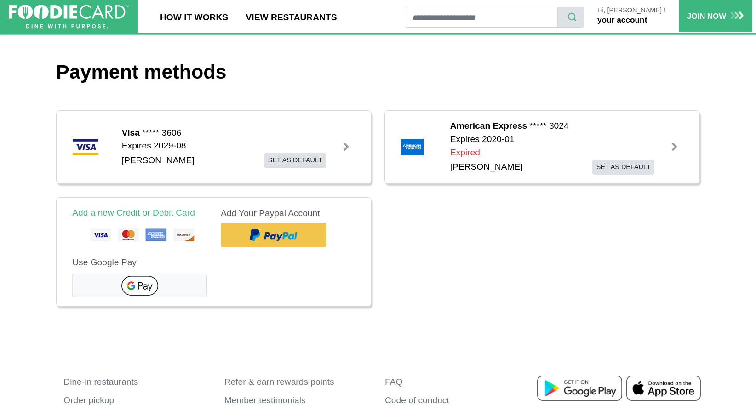
scroll to position [1, 0]
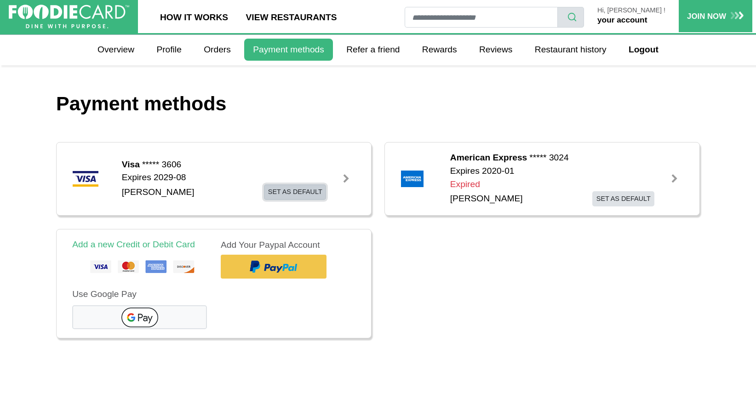
click at [287, 197] on button "Set as default" at bounding box center [295, 192] width 62 height 15
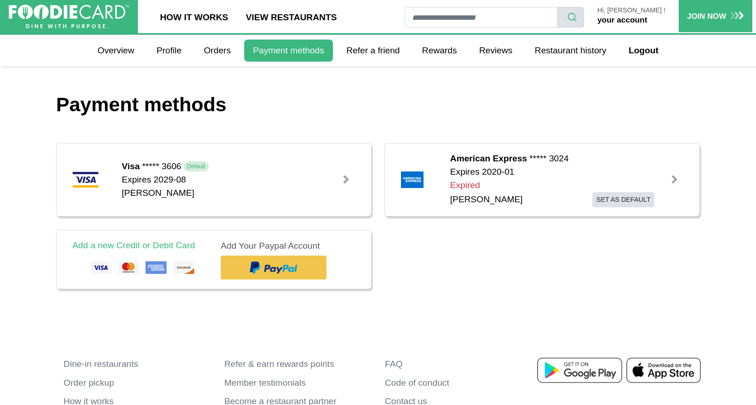
scroll to position [1, 0]
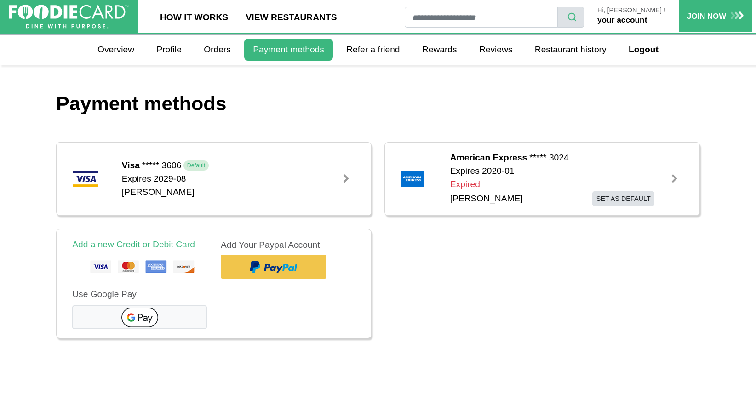
click at [410, 181] on img at bounding box center [412, 179] width 23 height 17
click at [468, 184] on span "Expired" at bounding box center [465, 184] width 30 height 10
click at [471, 199] on div "Jaimie Knobloch Set as default Make default" at bounding box center [554, 198] width 209 height 15
click at [485, 171] on div "Expires 2020-01 Expired Jaimie Knobloch Set as default Make default" at bounding box center [554, 186] width 209 height 42
click at [506, 164] on b "American Express" at bounding box center [488, 157] width 77 height 13
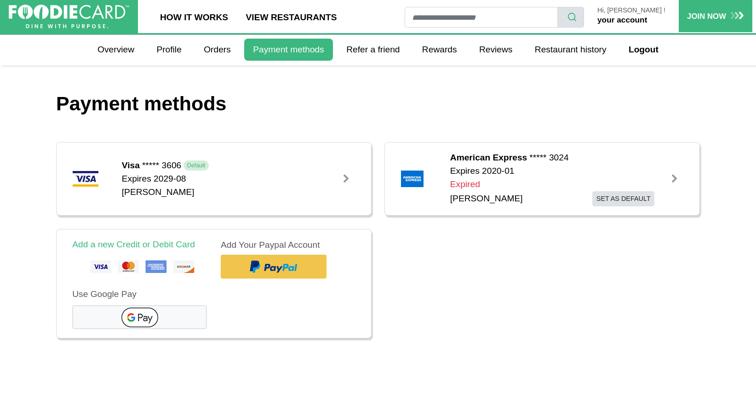
click at [529, 156] on div "American Express ***** 3024" at bounding box center [554, 157] width 209 height 13
click at [676, 180] on div at bounding box center [674, 178] width 9 height 9
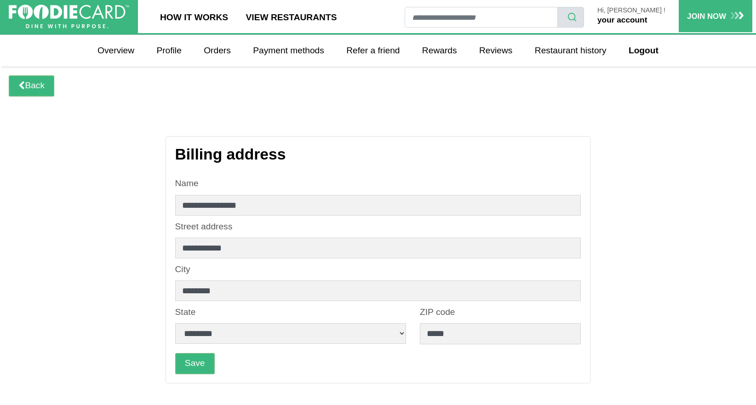
click at [637, 19] on link "your account" at bounding box center [623, 19] width 50 height 9
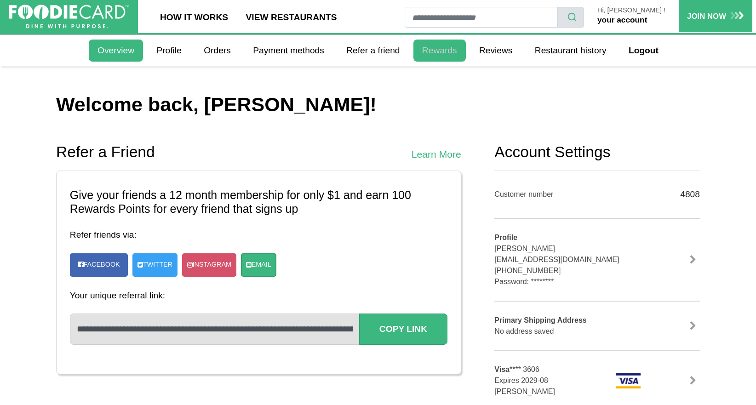
click at [436, 48] on link "Rewards" at bounding box center [440, 51] width 52 height 22
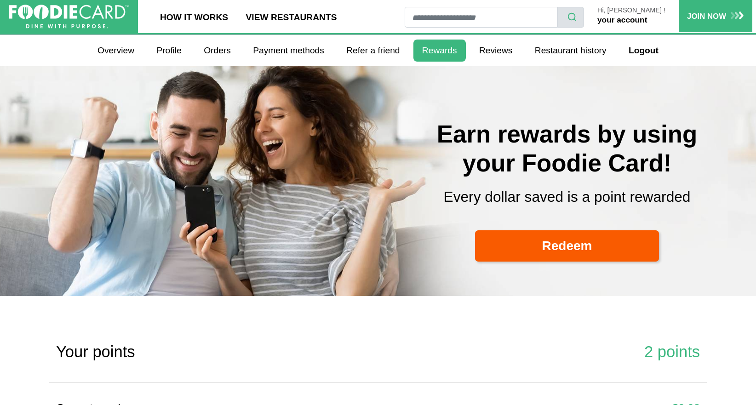
select select
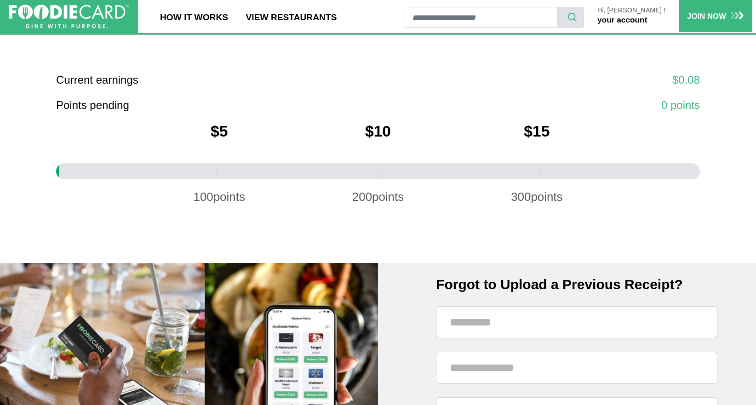
scroll to position [233, 0]
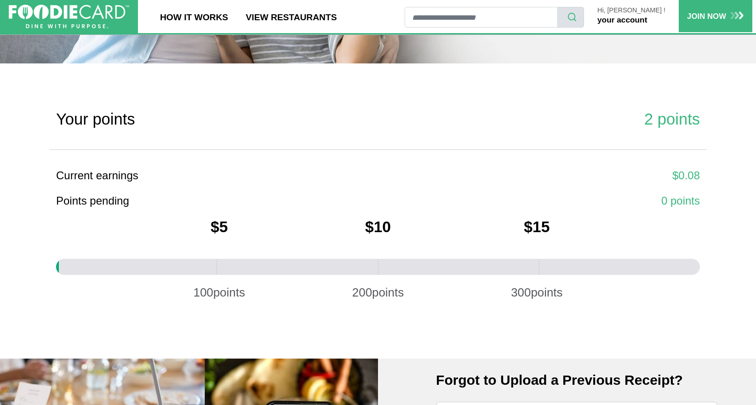
click at [647, 23] on link "your account" at bounding box center [623, 19] width 50 height 9
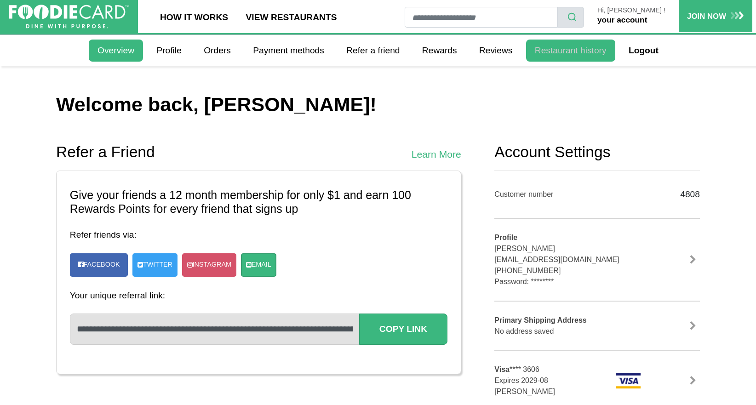
click at [560, 56] on link "Restaurant history" at bounding box center [570, 51] width 89 height 22
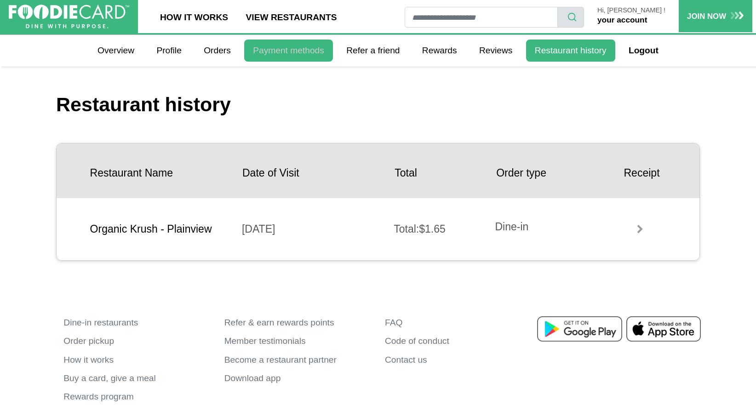
click at [312, 52] on link "Payment methods" at bounding box center [288, 51] width 89 height 22
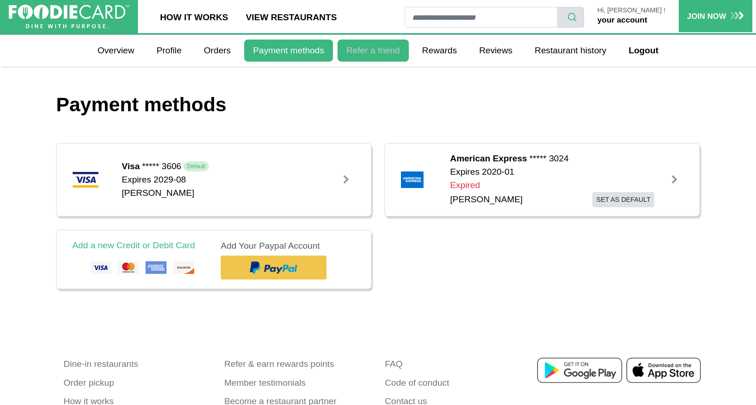
click at [362, 53] on link "Refer a friend" at bounding box center [373, 51] width 71 height 22
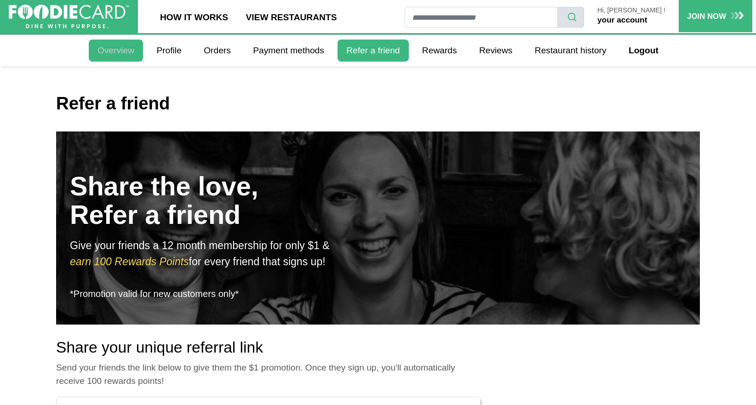
click at [119, 50] on link "Overview" at bounding box center [116, 51] width 54 height 22
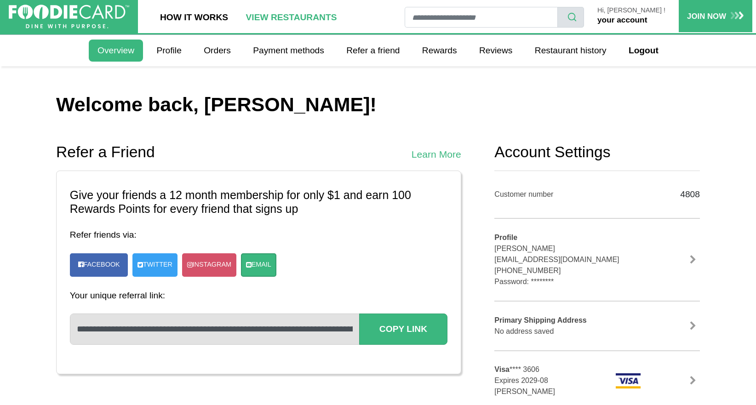
click at [272, 23] on link "View restaurants" at bounding box center [291, 16] width 109 height 33
